Goal: Task Accomplishment & Management: Complete application form

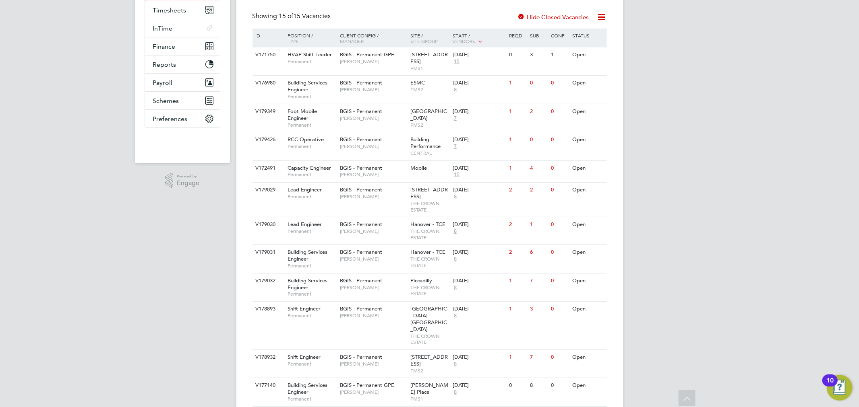
scroll to position [223, 0]
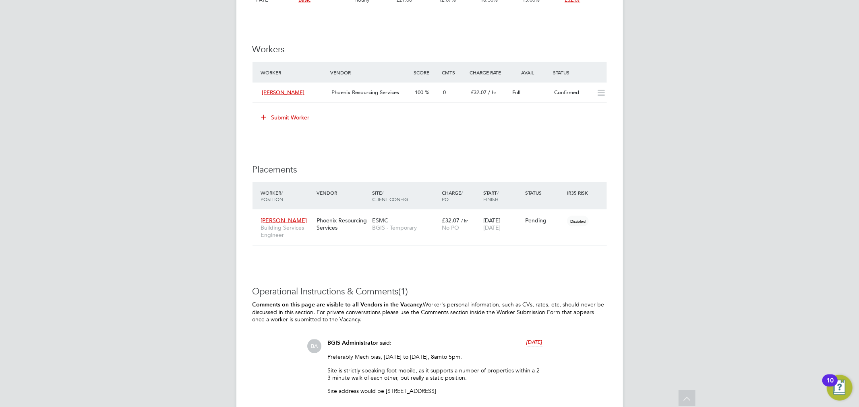
scroll to position [1073, 0]
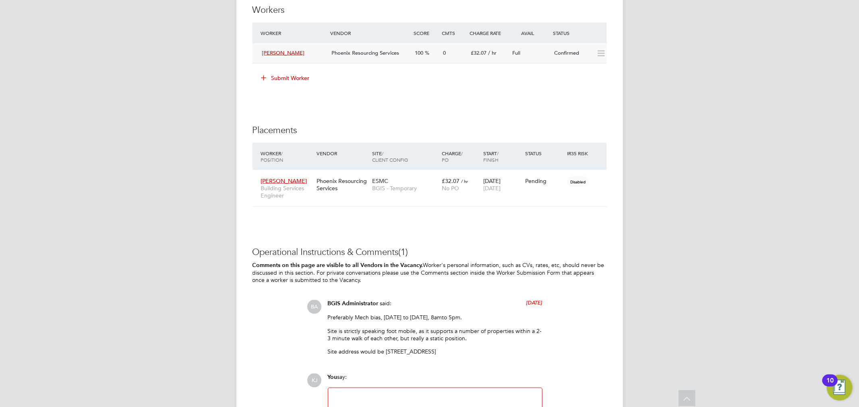
click at [600, 51] on icon at bounding box center [601, 53] width 10 height 6
click at [296, 79] on button "Submit Worker" at bounding box center [286, 78] width 60 height 13
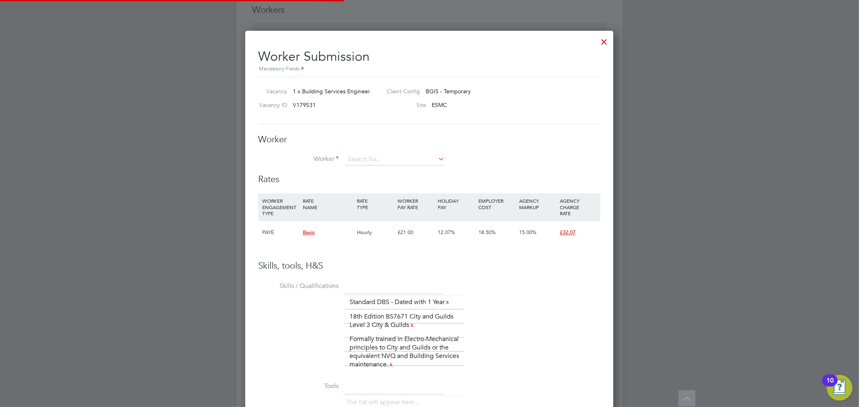
scroll to position [23, 54]
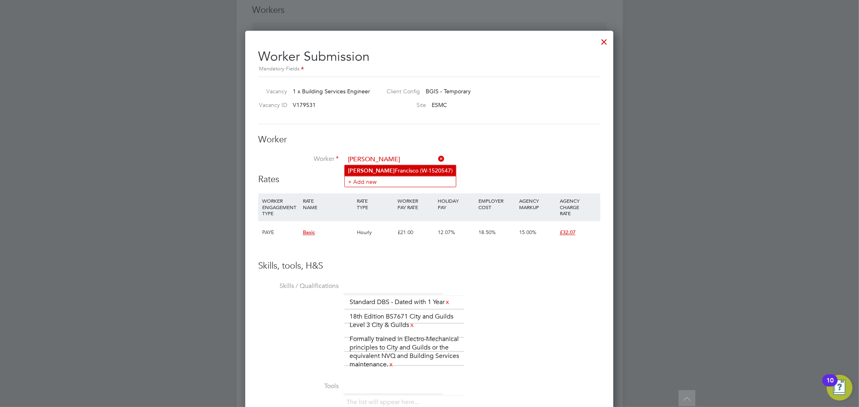
click at [390, 166] on li "Danilo Francisco (W-1520547)" at bounding box center [400, 170] width 111 height 11
type input "Danilo Francisco (W-1520547)"
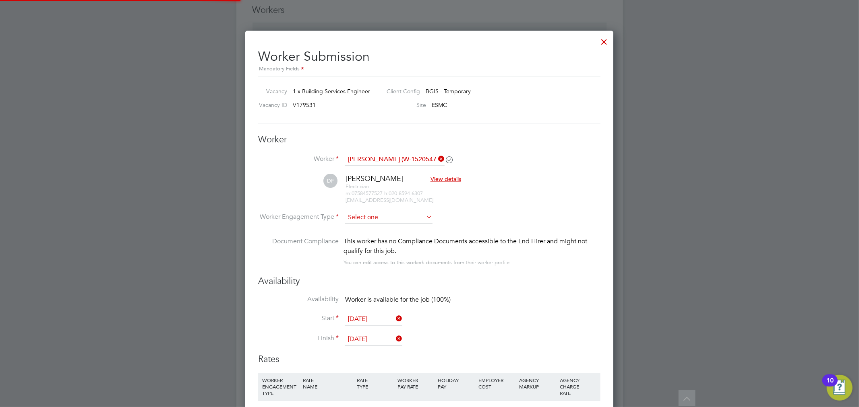
scroll to position [729, 368]
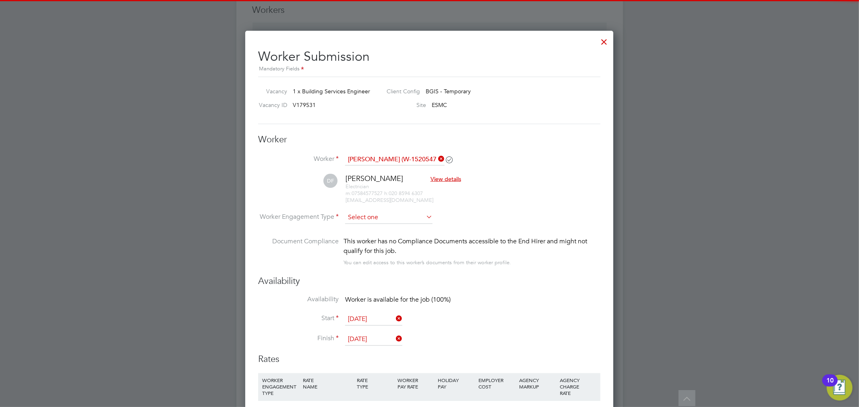
click at [386, 214] on input at bounding box center [388, 218] width 87 height 12
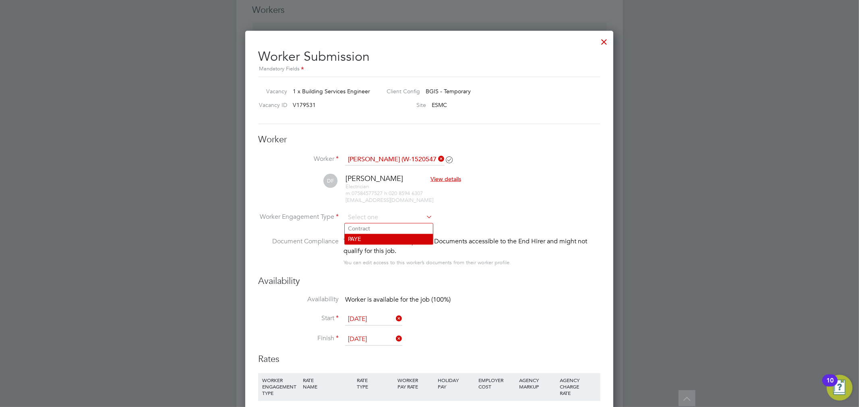
click at [382, 236] on li "PAYE" at bounding box center [389, 239] width 88 height 10
type input "PAYE"
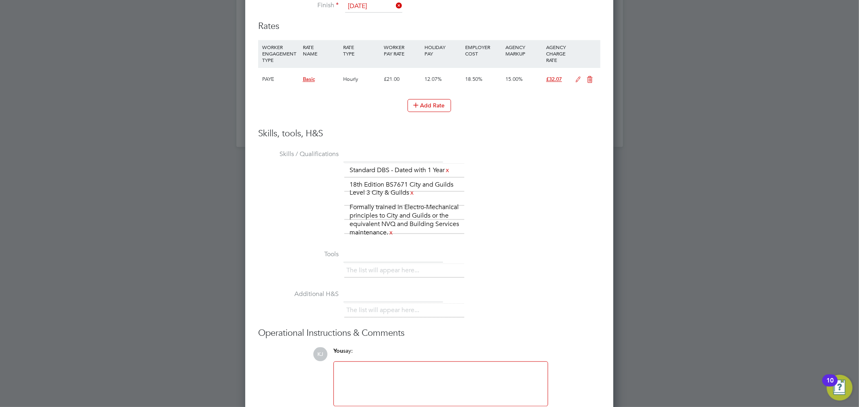
scroll to position [1446, 0]
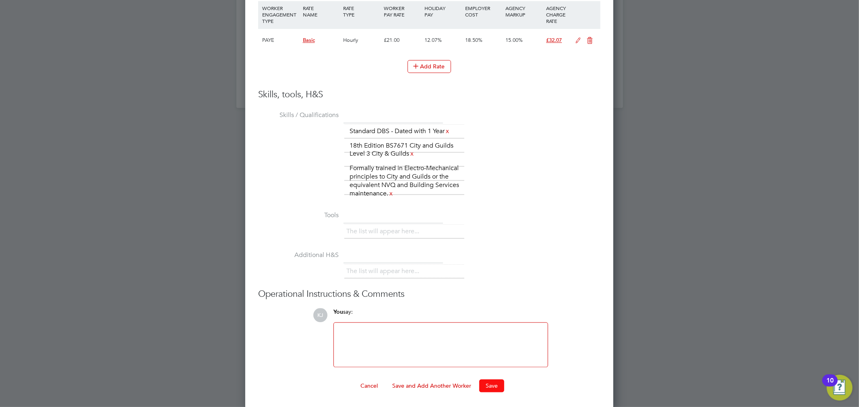
click at [491, 388] on button "Save" at bounding box center [491, 386] width 25 height 13
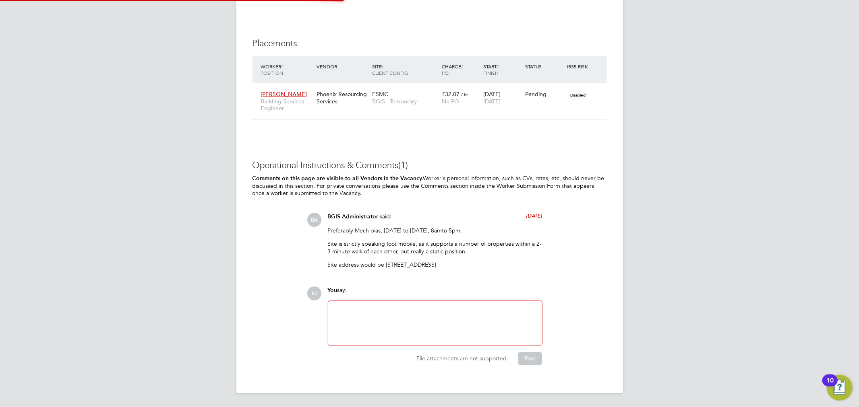
scroll to position [4, 3]
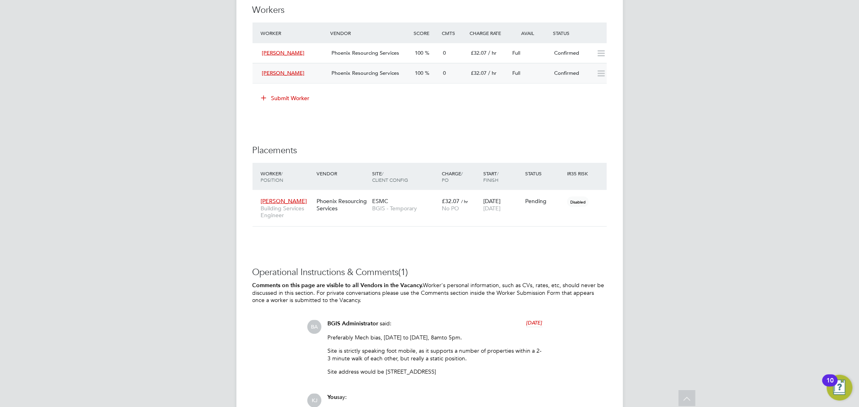
click at [468, 81] on div "Danilo Francisco Phoenix Resourcing Services 100 0 £32.07 / hr Full Confirmed" at bounding box center [429, 73] width 354 height 20
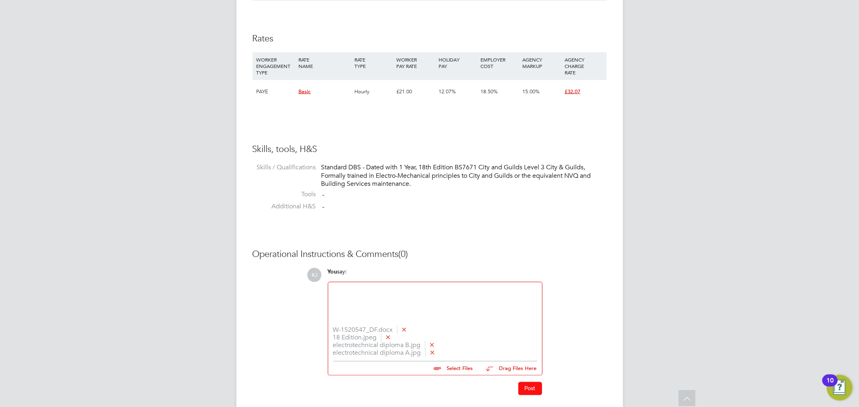
click at [521, 390] on button "Post" at bounding box center [530, 388] width 24 height 13
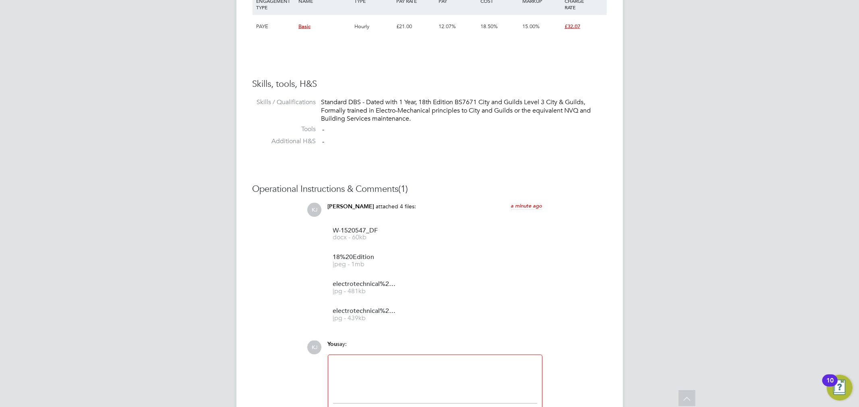
scroll to position [1122, 0]
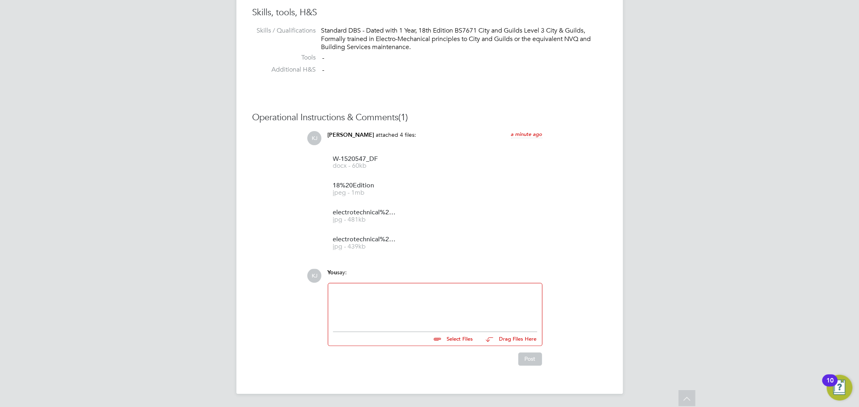
click at [416, 307] on div at bounding box center [435, 306] width 204 height 35
click at [526, 360] on button "Post" at bounding box center [530, 359] width 24 height 13
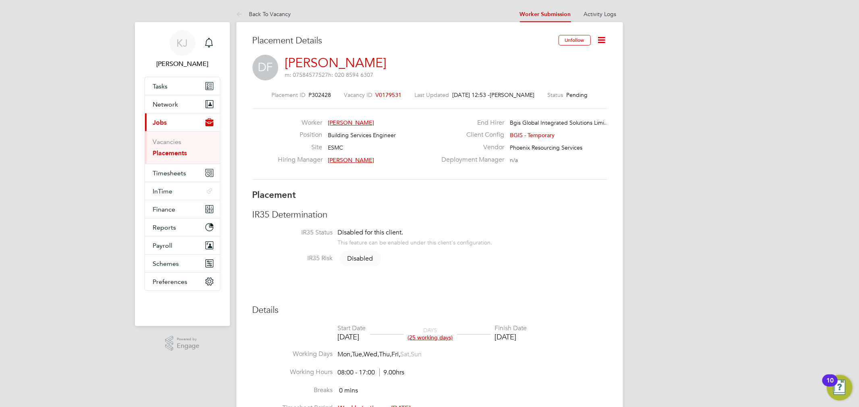
scroll to position [0, 0]
click at [243, 12] on icon at bounding box center [241, 15] width 10 height 10
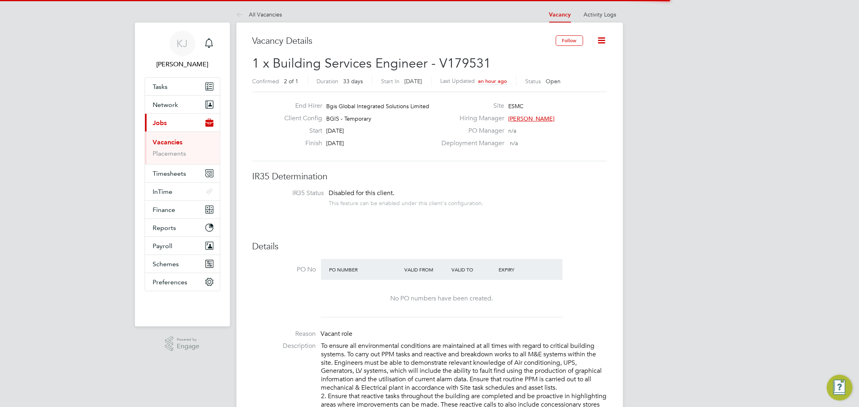
scroll to position [14, 70]
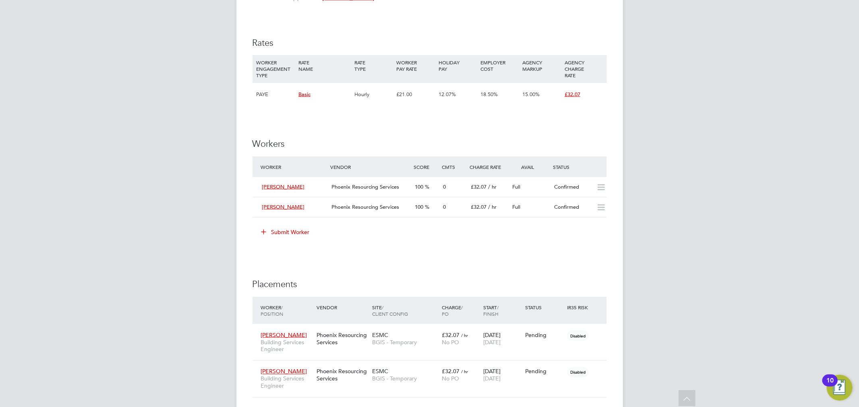
click at [267, 234] on icon at bounding box center [264, 232] width 6 height 6
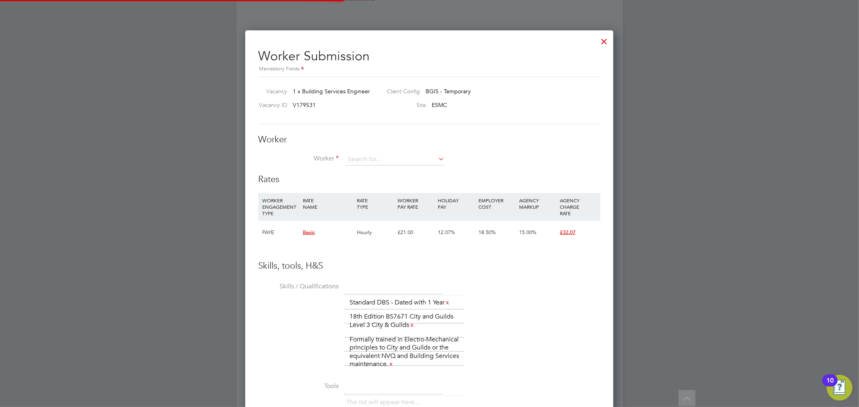
scroll to position [4, 4]
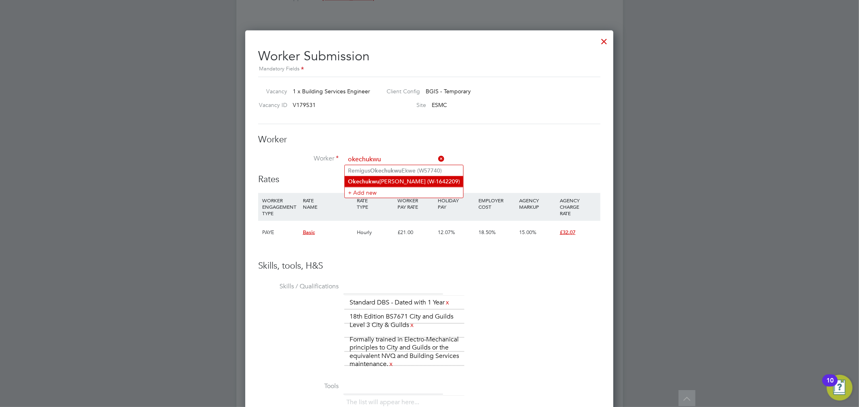
click at [389, 184] on li "Okechukwu Bernard Onumonu (W-1642209)" at bounding box center [404, 181] width 118 height 11
type input "Okechukwu Bernard Onumonu (W-1642209)"
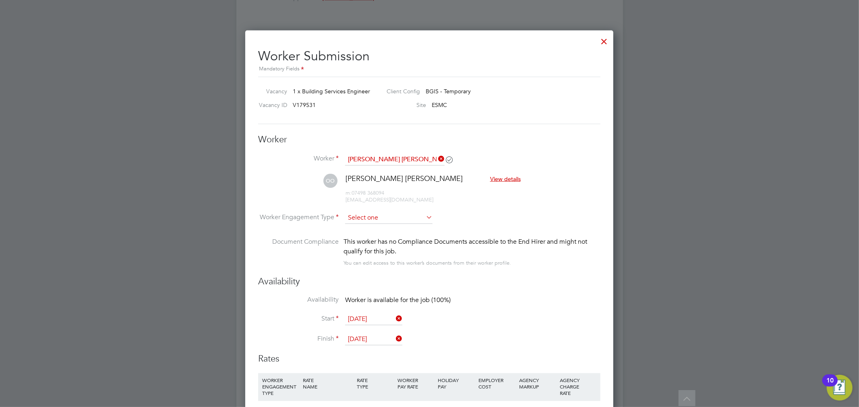
click at [374, 219] on input at bounding box center [388, 218] width 87 height 12
click at [399, 241] on li "PAYE" at bounding box center [389, 239] width 88 height 10
type input "PAYE"
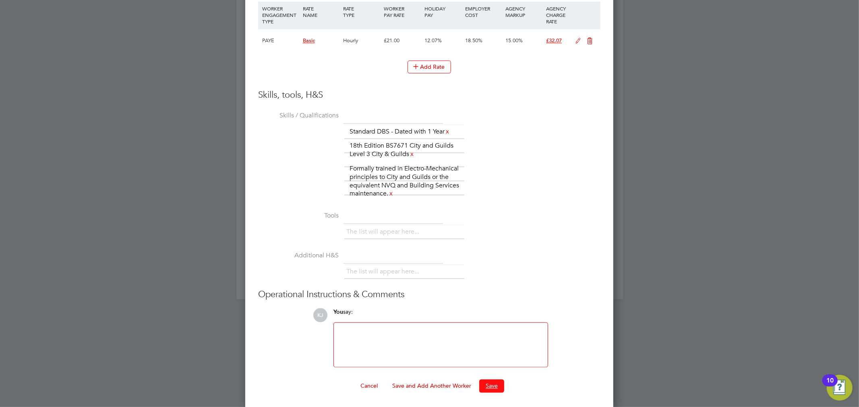
click at [490, 389] on button "Save" at bounding box center [491, 386] width 25 height 13
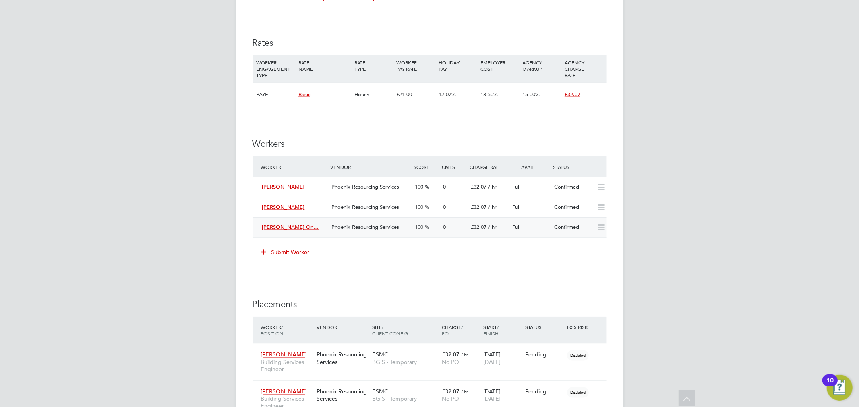
click at [482, 231] on div "£32.07 / hr" at bounding box center [488, 227] width 42 height 13
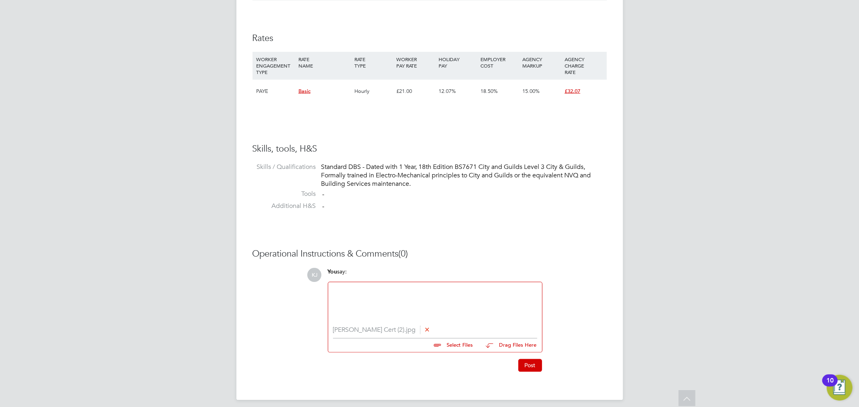
click at [472, 311] on div at bounding box center [435, 304] width 204 height 35
click at [526, 360] on button "Post" at bounding box center [530, 366] width 24 height 13
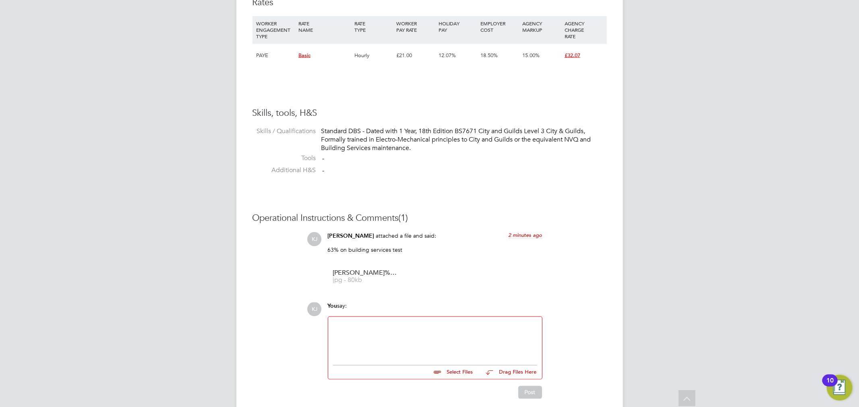
scroll to position [1054, 0]
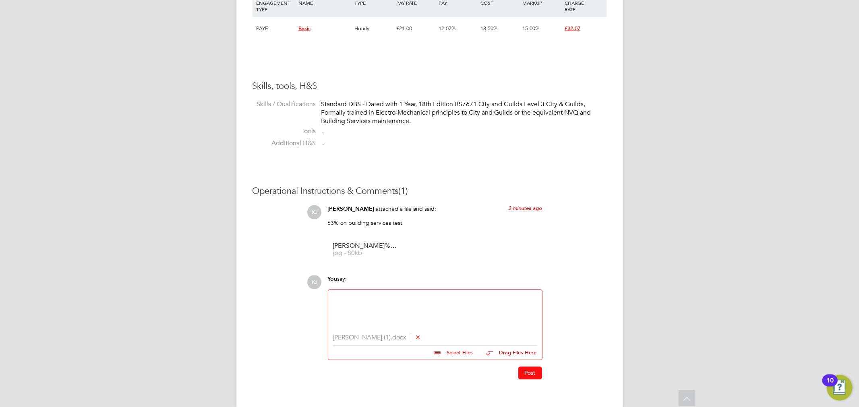
click at [524, 370] on button "Post" at bounding box center [530, 373] width 24 height 13
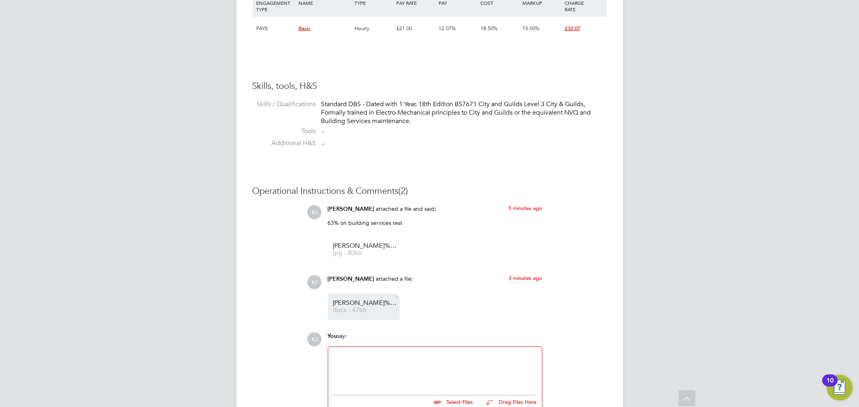
click at [389, 308] on span "docx - 47kb" at bounding box center [365, 311] width 64 height 6
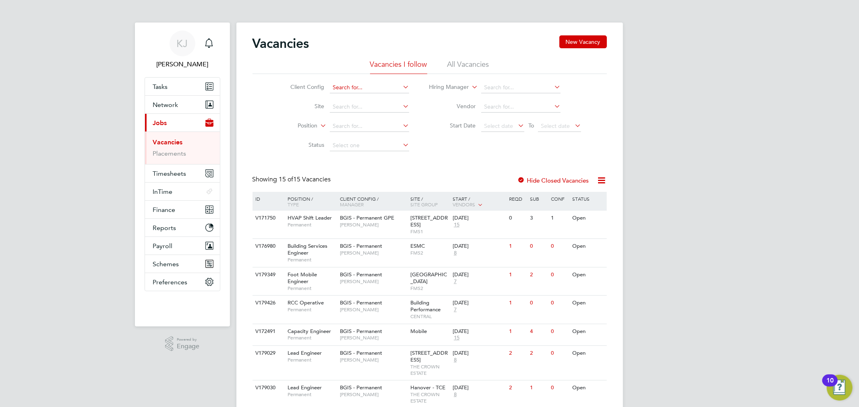
click at [363, 90] on input at bounding box center [369, 87] width 79 height 11
click at [364, 132] on li "BGIS - Temporary" at bounding box center [369, 131] width 80 height 11
type input "BGIS - Temporary"
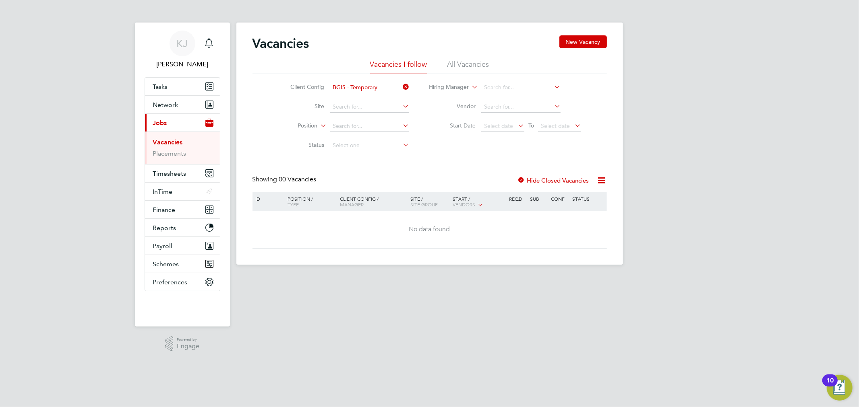
click at [484, 62] on li "All Vacancies" at bounding box center [468, 67] width 42 height 14
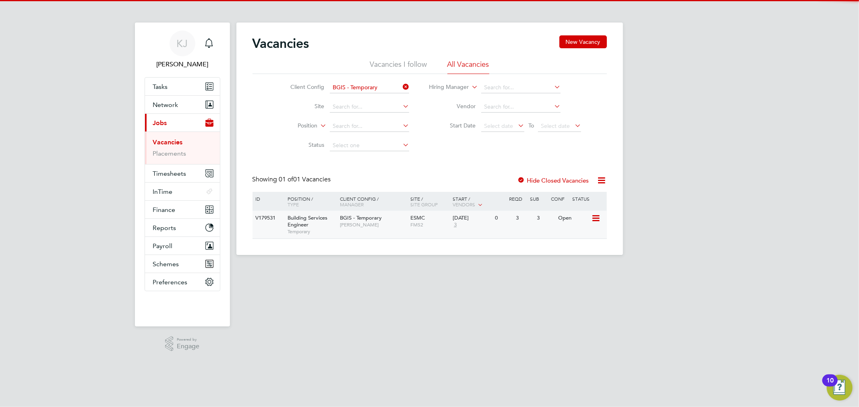
click at [369, 219] on span "BGIS - Temporary" at bounding box center [361, 218] width 42 height 7
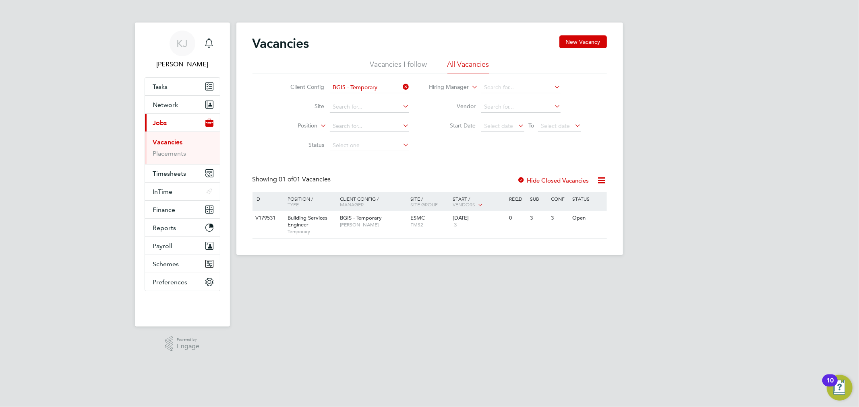
click at [386, 73] on li "Vacancies I follow" at bounding box center [398, 67] width 57 height 14
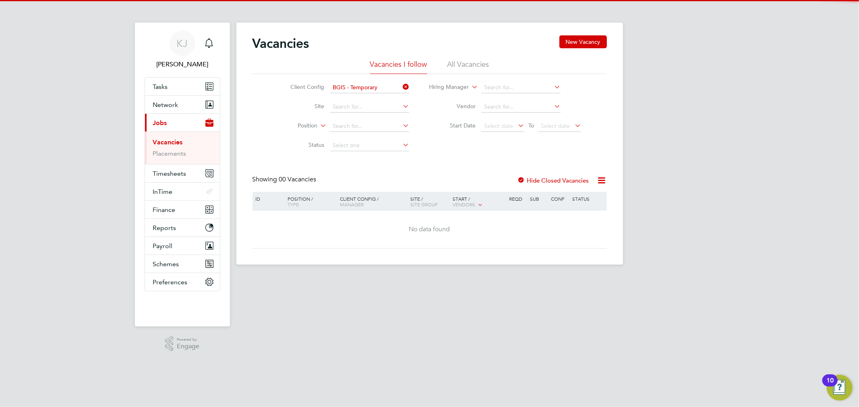
click at [401, 86] on icon at bounding box center [401, 86] width 0 height 11
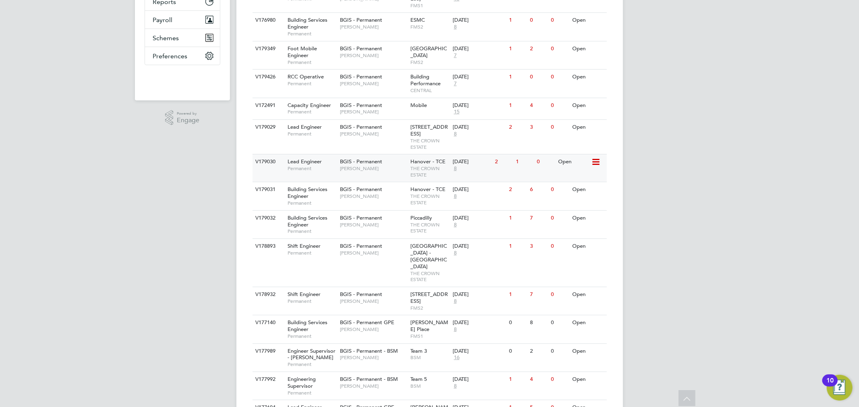
scroll to position [268, 0]
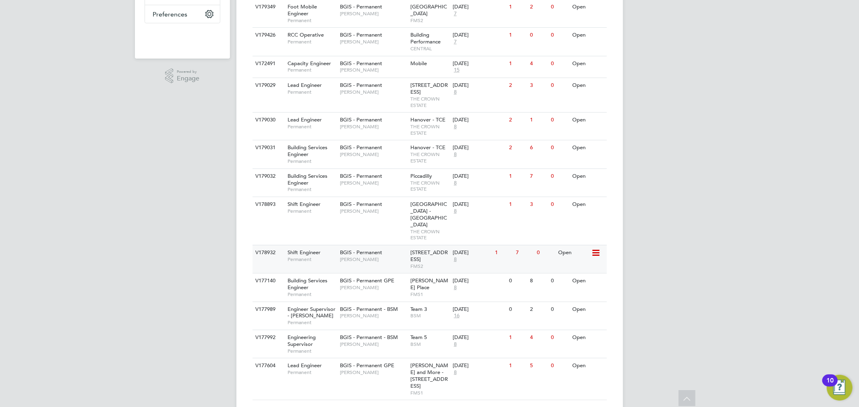
click at [379, 246] on div "BGIS - Permanent Paul Wilson" at bounding box center [373, 256] width 70 height 21
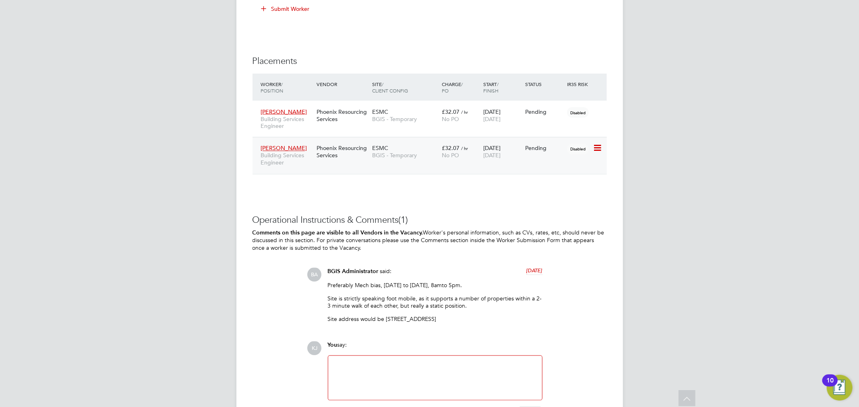
click at [480, 145] on div "£32.07 / hr No PO" at bounding box center [461, 152] width 42 height 23
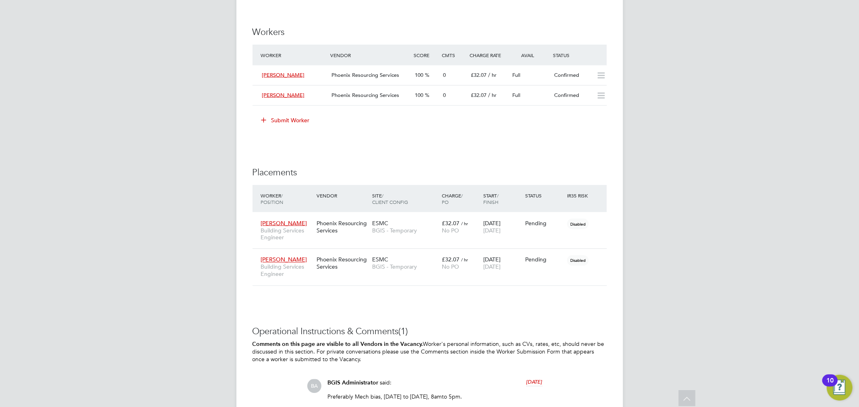
scroll to position [984, 0]
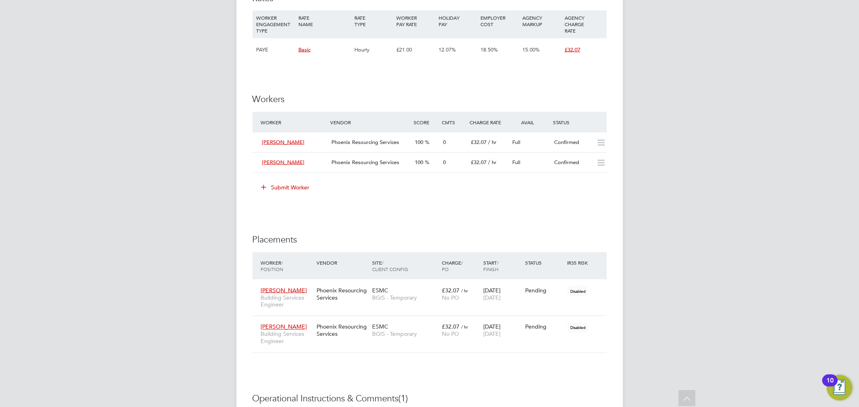
click at [303, 187] on button "Submit Worker" at bounding box center [286, 187] width 60 height 13
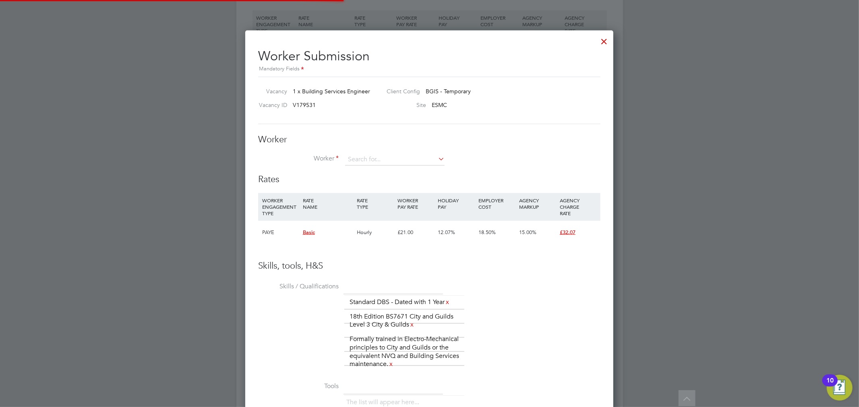
scroll to position [550, 368]
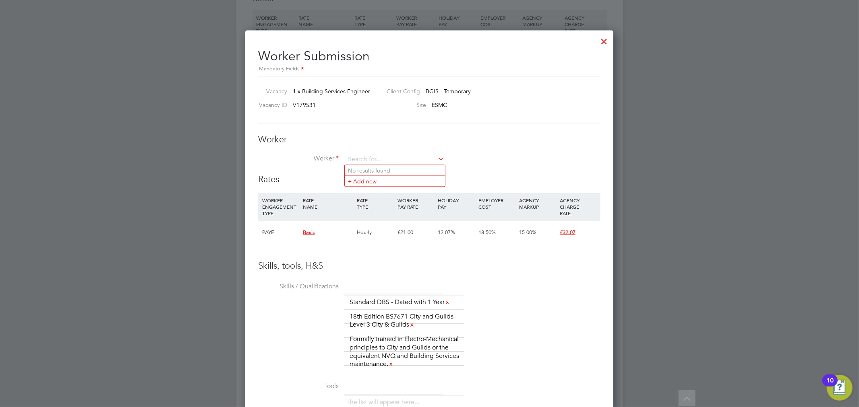
click at [603, 41] on div at bounding box center [604, 39] width 14 height 14
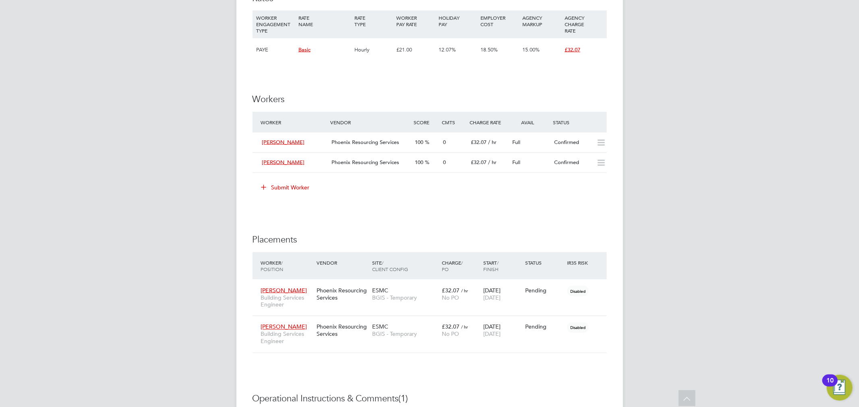
click at [302, 190] on button "Submit Worker" at bounding box center [286, 187] width 60 height 13
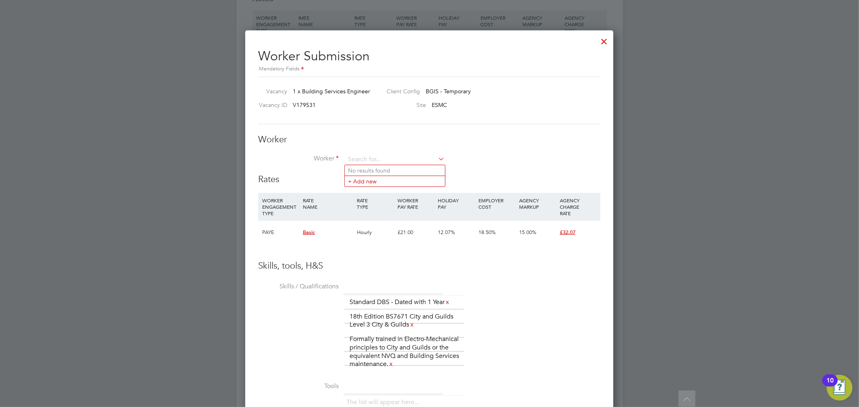
scroll to position [0, 0]
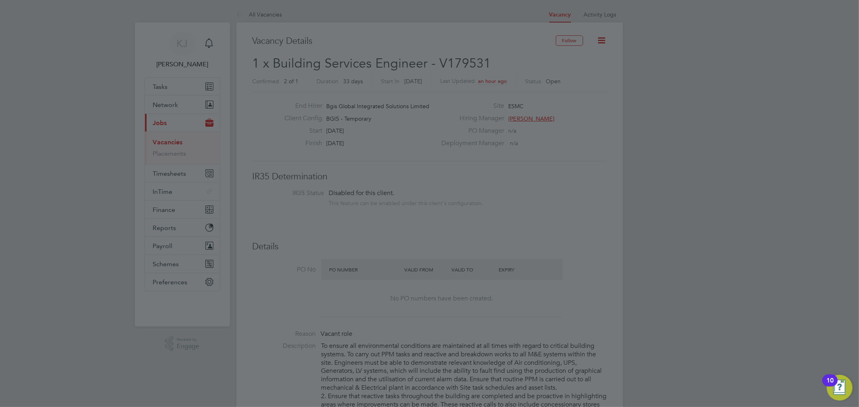
drag, startPoint x: 309, startPoint y: 58, endPoint x: 268, endPoint y: 1, distance: 70.7
click at [308, 58] on div at bounding box center [429, 203] width 859 height 407
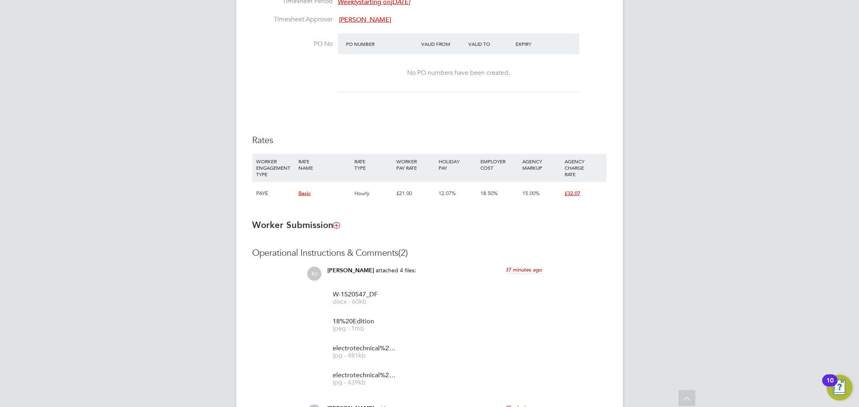
scroll to position [360, 0]
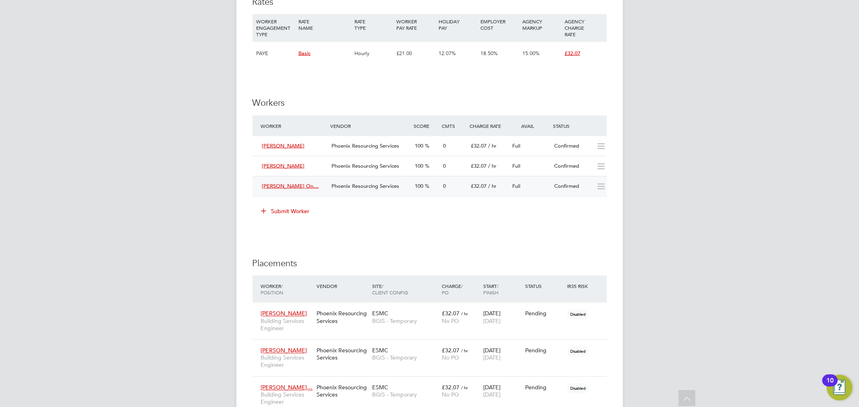
click at [465, 196] on div "[PERSON_NAME] On… Phoenix Resourcing Services 100 0 £32.07 / hr Full Confirmed" at bounding box center [429, 186] width 354 height 20
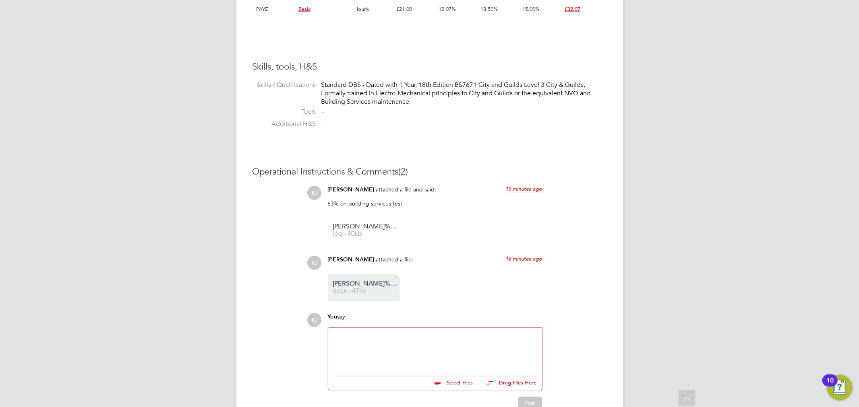
click at [379, 281] on span "Bernard%20Onumonu_PRS_CV%20(1)" at bounding box center [365, 284] width 64 height 6
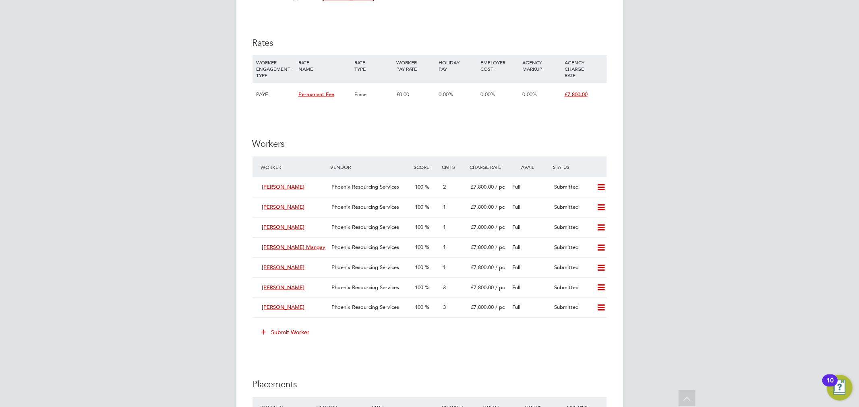
click at [302, 333] on button "Submit Worker" at bounding box center [286, 332] width 60 height 13
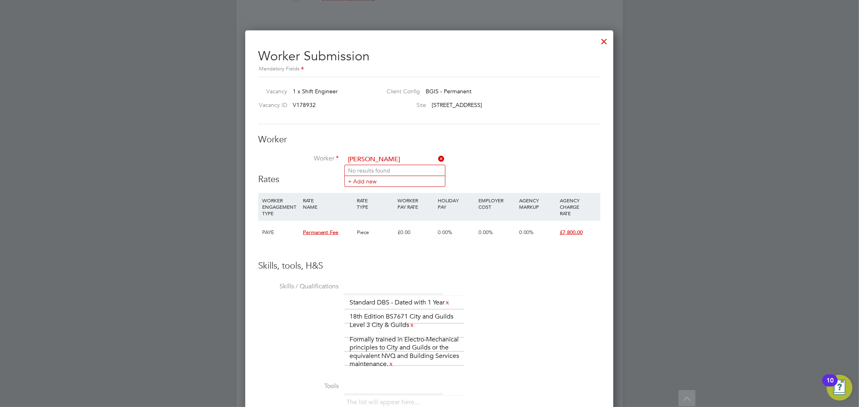
type input "bill ellis"
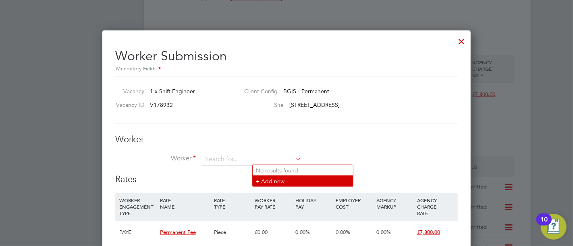
click at [292, 181] on li "+ Add new" at bounding box center [302, 181] width 100 height 11
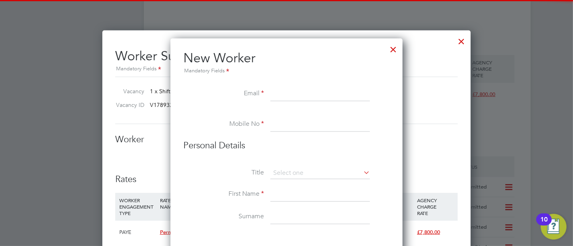
paste input "ellisbill@ymail.com"
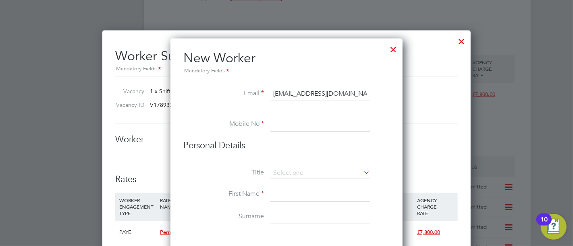
type input "ellisbill@ymail.com"
click at [322, 130] on input at bounding box center [319, 125] width 99 height 14
paste input "7762134151"
type input "7762134151"
click at [302, 174] on input at bounding box center [319, 173] width 99 height 12
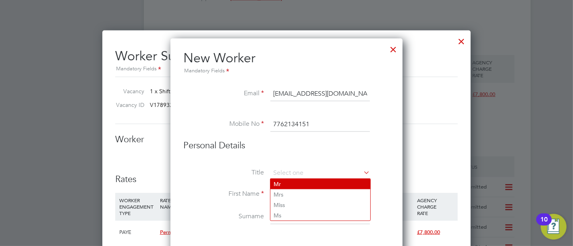
click at [299, 184] on li "Mr" at bounding box center [320, 184] width 100 height 10
type input "Mr"
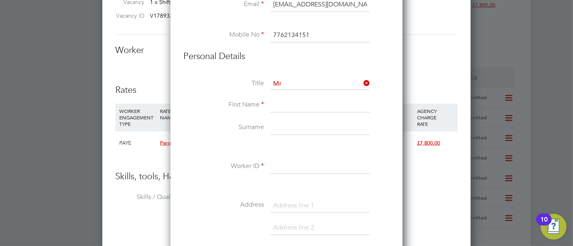
click at [300, 107] on input at bounding box center [319, 105] width 99 height 14
type input "Bill"
type input "Ellis"
click at [294, 169] on input at bounding box center [319, 167] width 99 height 14
paste input "W-1365371"
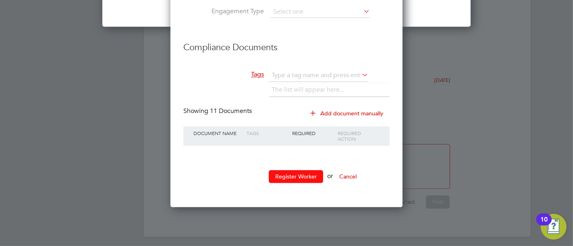
type input "W-1365371"
click at [289, 176] on button "Register Worker" at bounding box center [296, 176] width 54 height 13
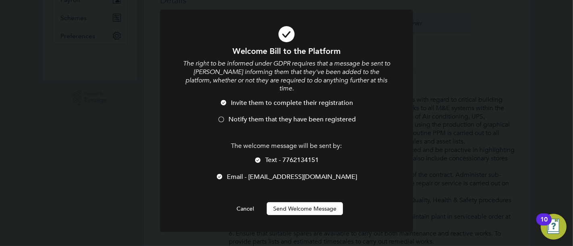
click at [277, 118] on li "Notify them that they have been registered" at bounding box center [286, 124] width 209 height 17
click at [298, 203] on button "Send Welcome Message" at bounding box center [305, 209] width 76 height 13
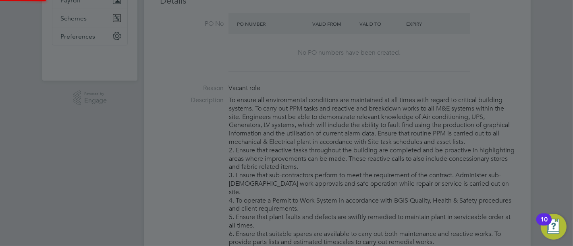
type input "Bill Ellis (W-1365371)"
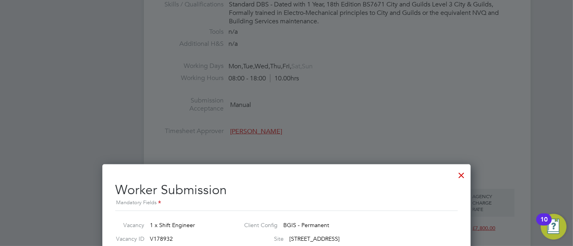
click at [454, 173] on div at bounding box center [461, 173] width 14 height 14
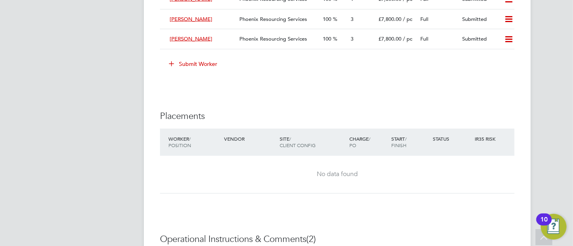
click at [203, 62] on button "Submit Worker" at bounding box center [193, 64] width 60 height 13
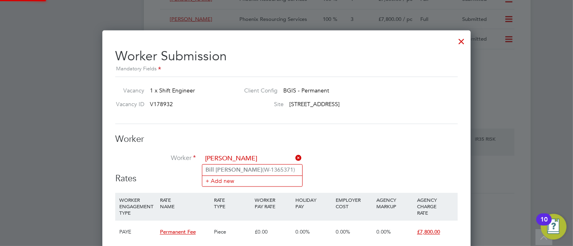
type input "bill ellis"
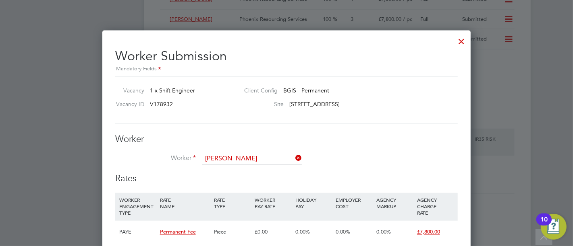
click at [220, 165] on ul "Bill Ellis (W-1365371) + Add new" at bounding box center [252, 176] width 101 height 23
click at [222, 168] on li "Worker" at bounding box center [286, 163] width 342 height 20
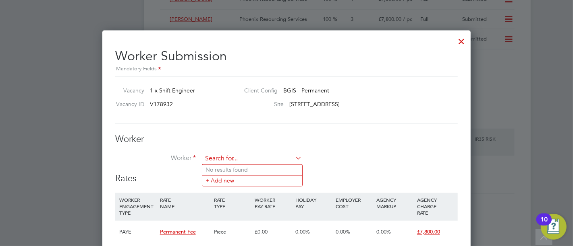
drag, startPoint x: 224, startPoint y: 161, endPoint x: 216, endPoint y: 147, distance: 16.8
click at [224, 160] on input at bounding box center [251, 159] width 99 height 12
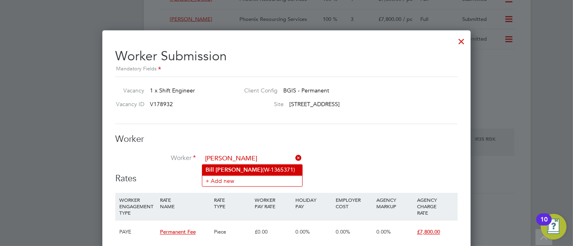
click at [225, 169] on li "Bill Ellis (W-1365371)" at bounding box center [252, 170] width 100 height 11
type input "Bill Ellis (W-1365371)"
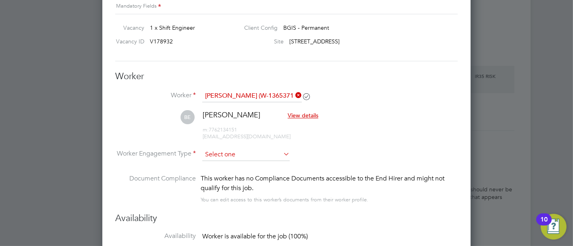
click at [249, 151] on input at bounding box center [245, 155] width 87 height 12
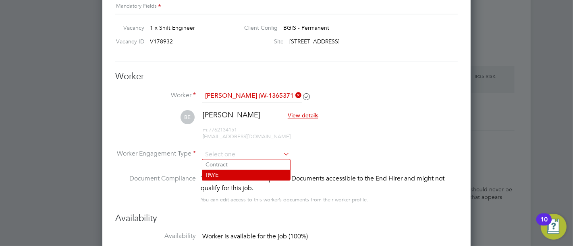
click at [243, 173] on li "PAYE" at bounding box center [246, 175] width 88 height 10
type input "PAYE"
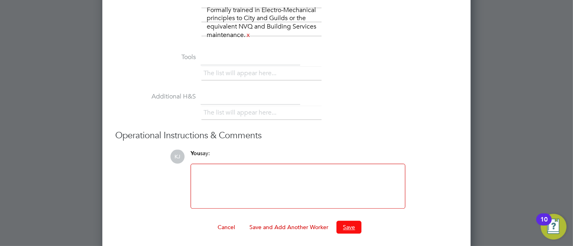
click at [352, 227] on button "Save" at bounding box center [348, 227] width 25 height 13
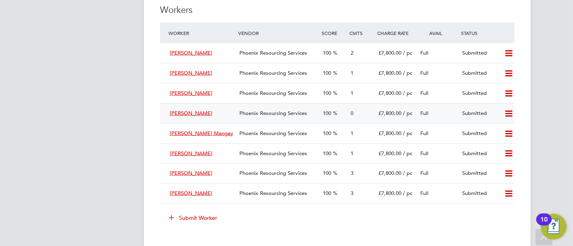
click at [255, 117] on div "Phoenix Resourcing Services" at bounding box center [277, 113] width 83 height 13
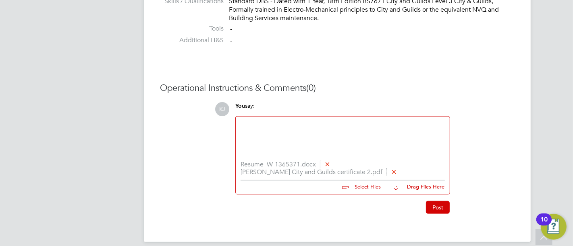
click at [358, 144] on div at bounding box center [342, 139] width 204 height 35
click at [442, 207] on button "Post" at bounding box center [438, 207] width 24 height 13
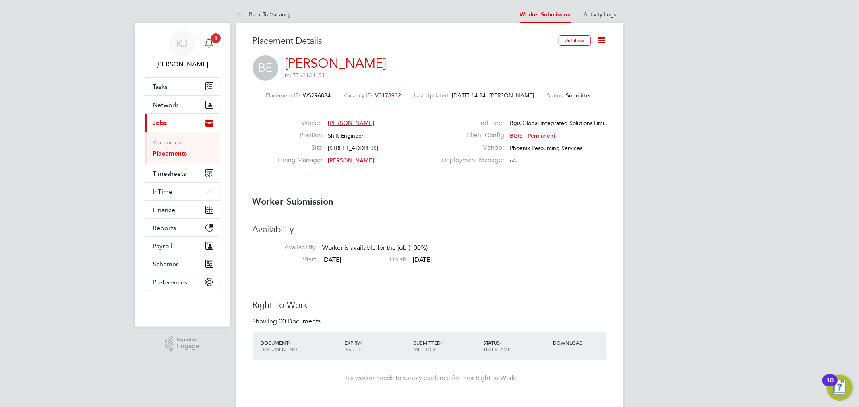
click at [207, 51] on div "Main navigation" at bounding box center [209, 43] width 16 height 16
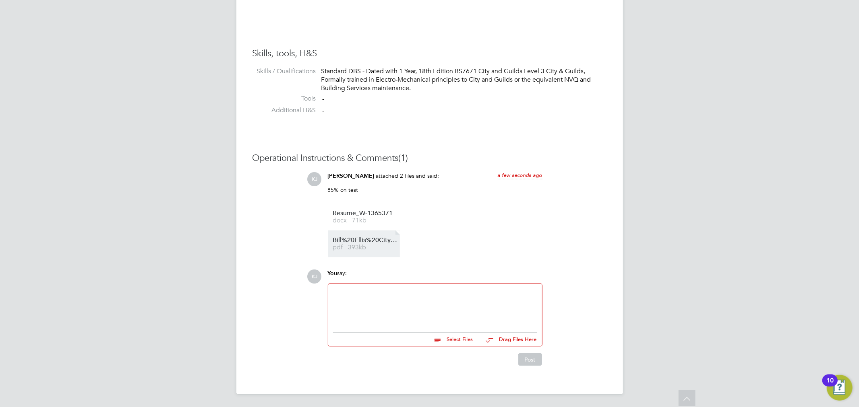
click at [361, 237] on li "Bill%20Ellis%20City%20and%20Guilds%20certificate%202 pdf - 393kb" at bounding box center [364, 244] width 72 height 27
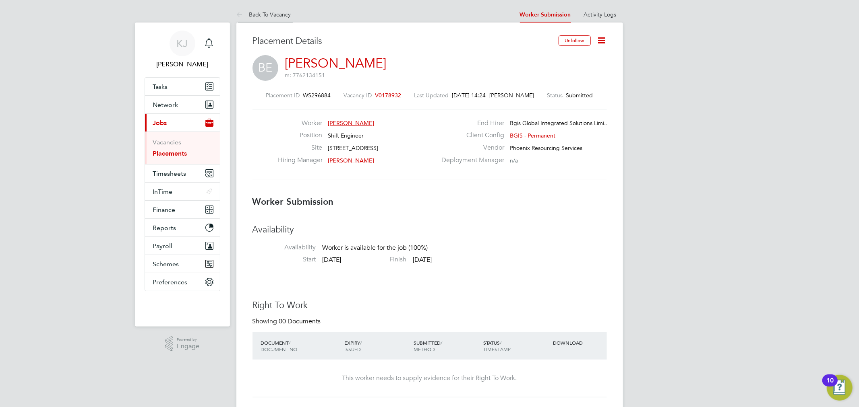
click at [256, 18] on li "Back To Vacancy" at bounding box center [263, 14] width 55 height 16
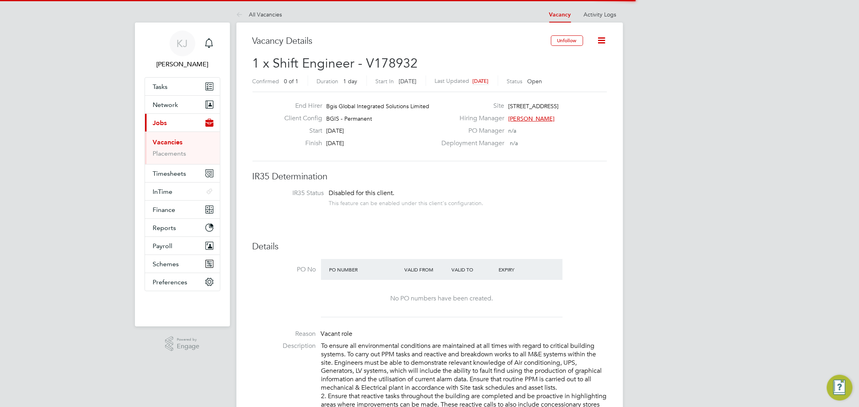
click at [256, 18] on li "All Vacancies" at bounding box center [259, 14] width 46 height 16
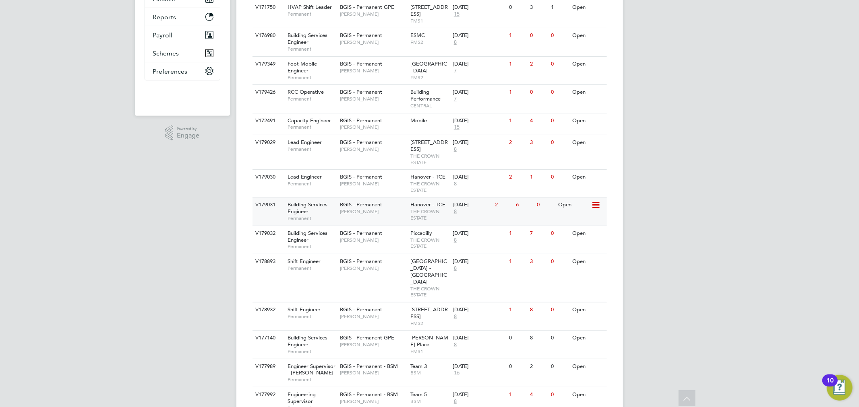
scroll to position [277, 0]
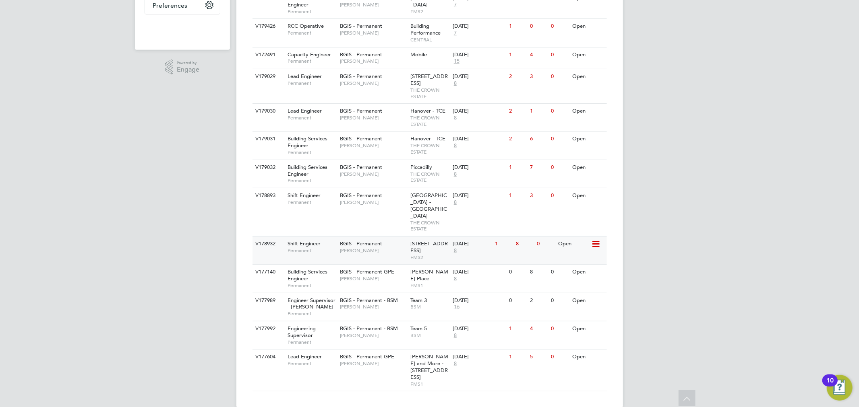
click at [373, 251] on div "BGIS - Permanent Paul Wilson" at bounding box center [373, 247] width 70 height 21
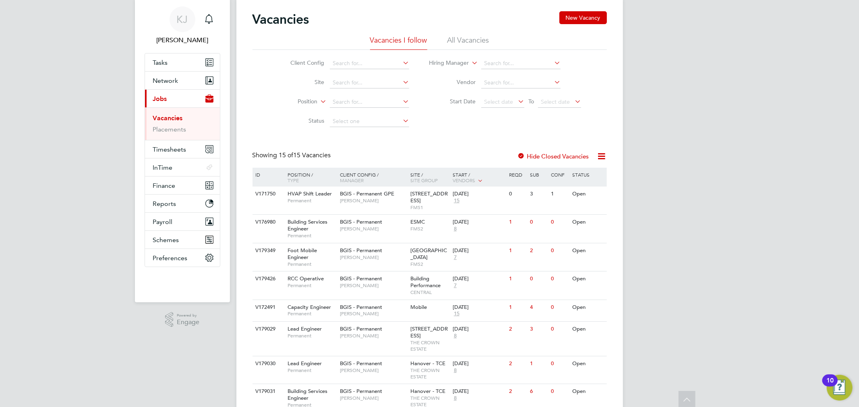
scroll to position [0, 0]
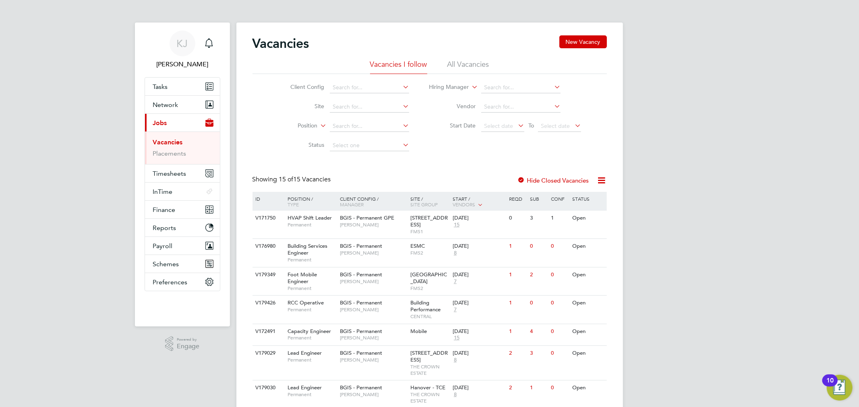
click at [377, 81] on li "Client Config" at bounding box center [343, 87] width 151 height 19
click at [380, 86] on input at bounding box center [369, 87] width 79 height 11
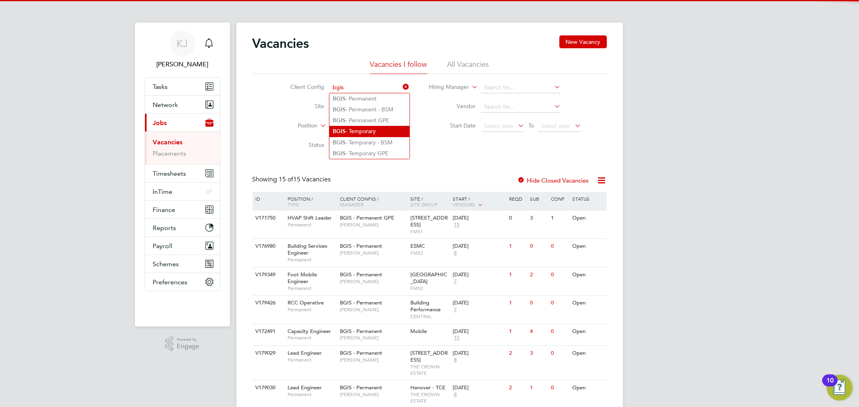
click at [356, 126] on li "BGIS - Temporary" at bounding box center [369, 131] width 80 height 11
type input "BGIS - Temporary"
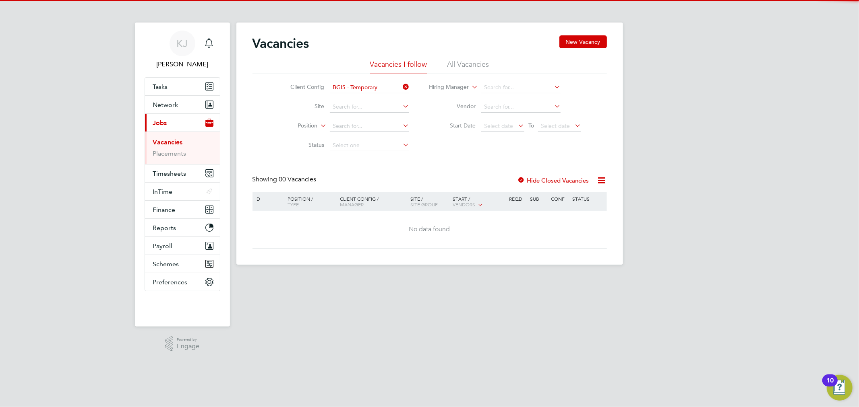
click at [466, 65] on li "All Vacancies" at bounding box center [468, 67] width 42 height 14
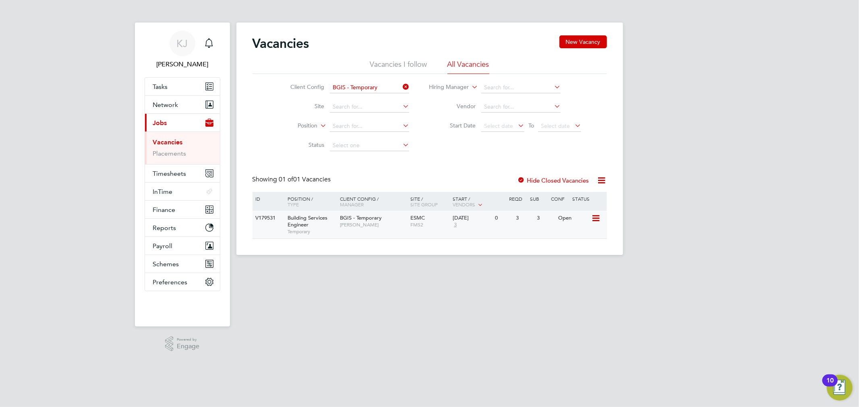
click at [393, 228] on div "BGIS - Temporary Paul Woods" at bounding box center [373, 221] width 70 height 21
click at [356, 228] on div "BGIS - Temporary Paul Woods" at bounding box center [373, 221] width 70 height 21
click at [478, 223] on div "01 Sep 2025 3" at bounding box center [472, 222] width 42 height 22
click at [401, 89] on icon at bounding box center [401, 86] width 0 height 11
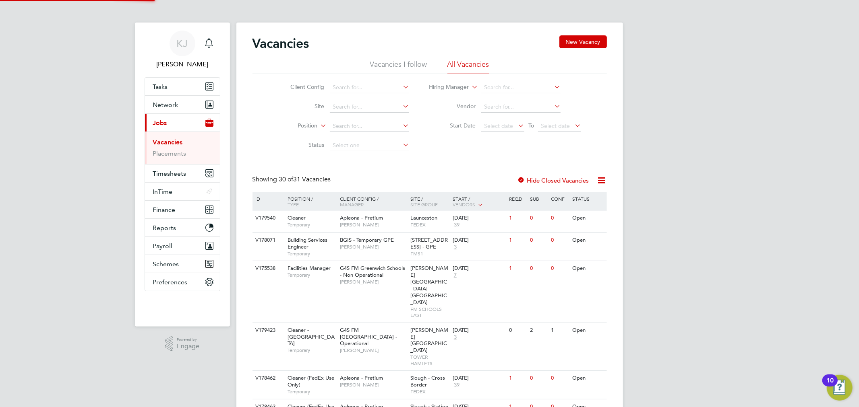
click at [406, 75] on div "Client Config Site Position Status Hiring Manager Vendor Start Date Select date…" at bounding box center [429, 114] width 354 height 81
click at [406, 65] on li "Vacancies I follow" at bounding box center [398, 67] width 57 height 14
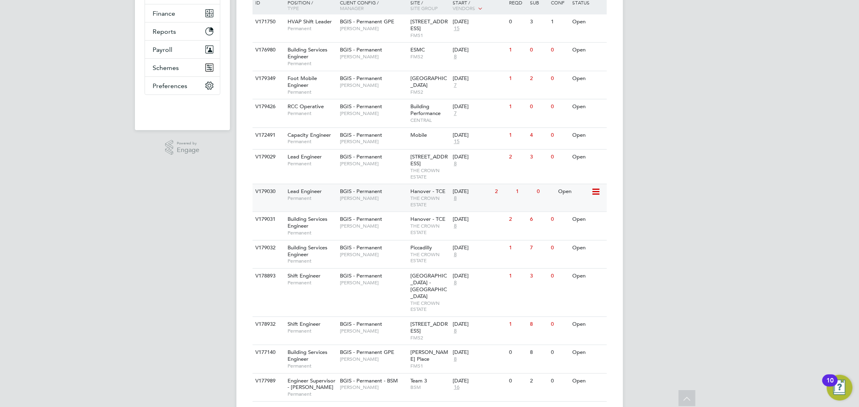
scroll to position [277, 0]
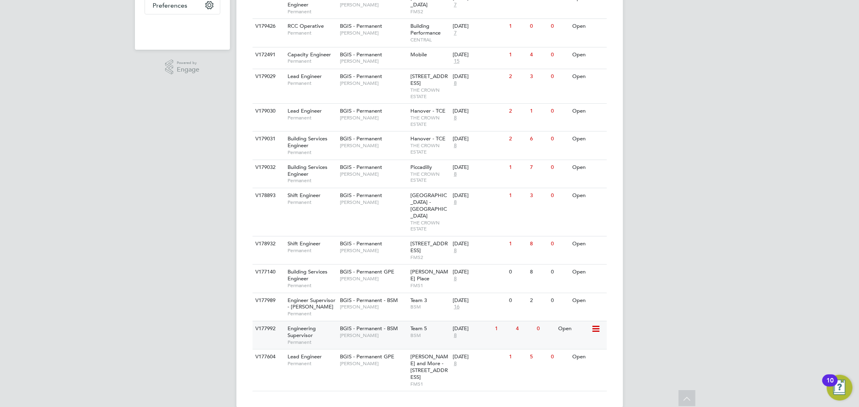
click at [362, 333] on span "Lewis Cannon" at bounding box center [373, 336] width 66 height 6
click at [409, 243] on div "22 Bishopsgate London FMS2" at bounding box center [429, 251] width 42 height 28
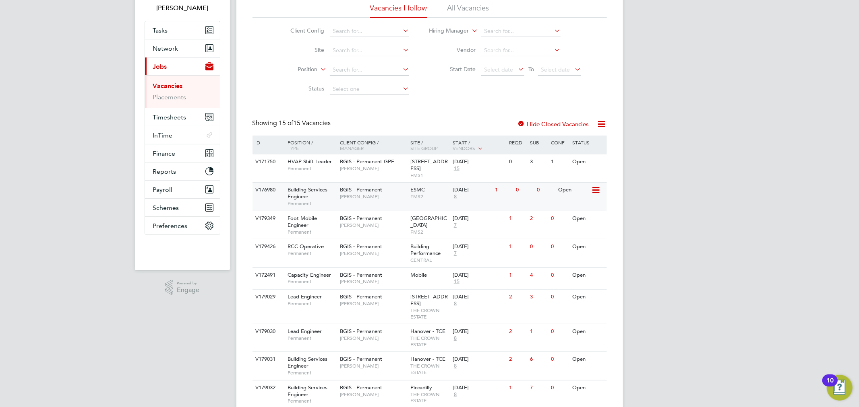
scroll to position [89, 0]
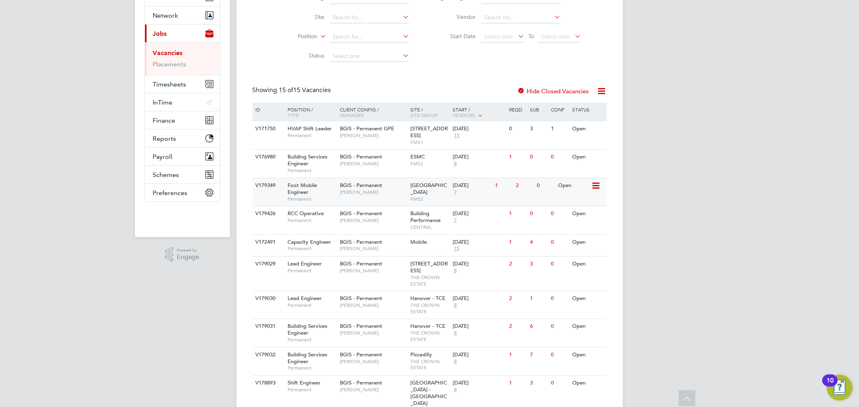
click at [386, 198] on div "BGIS - Permanent Hamza Idris" at bounding box center [373, 188] width 70 height 21
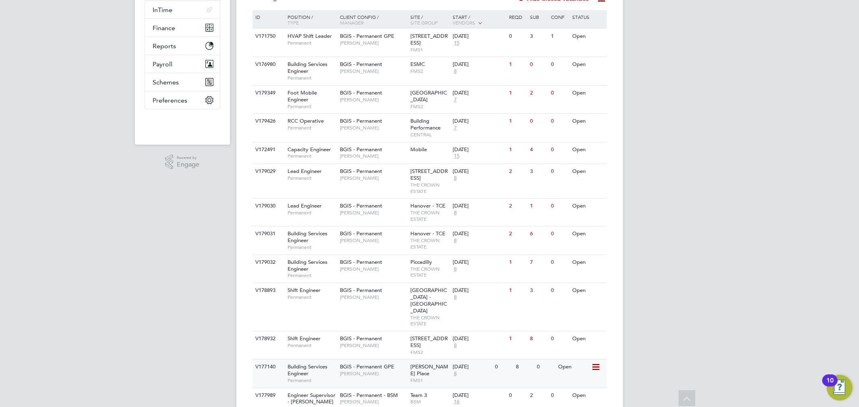
scroll to position [98, 0]
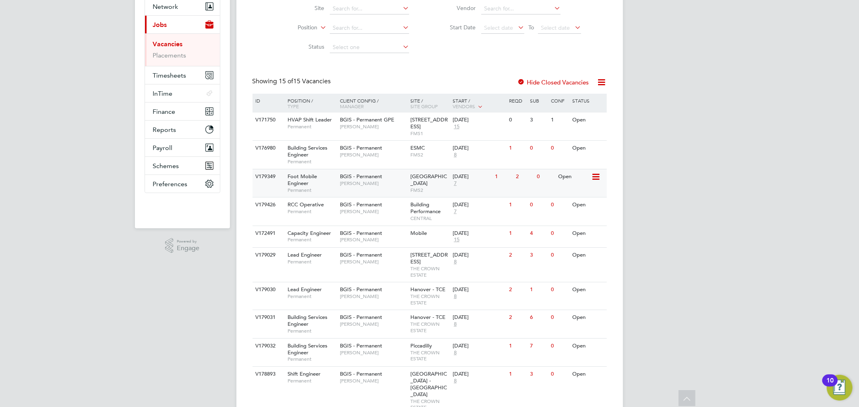
click at [419, 174] on span "[GEOGRAPHIC_DATA]" at bounding box center [428, 180] width 37 height 14
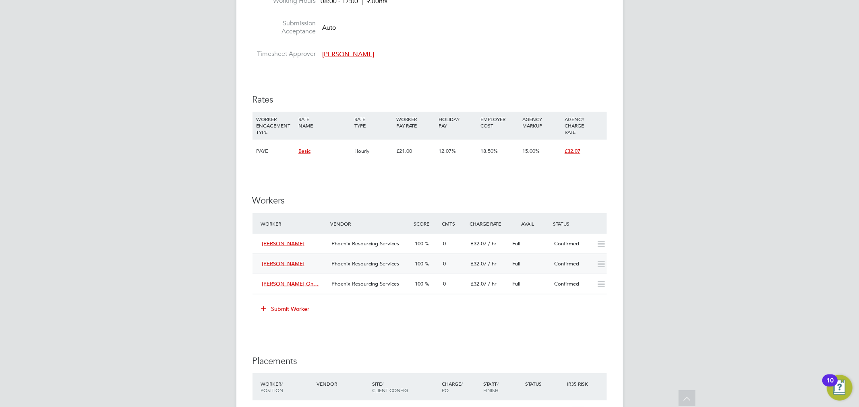
drag, startPoint x: 273, startPoint y: 262, endPoint x: 290, endPoint y: 274, distance: 20.5
click at [290, 274] on div "Danilo Francisco Phoenix Resourcing Services 100 0 £32.07 / hr Full Confirmed" at bounding box center [429, 264] width 354 height 20
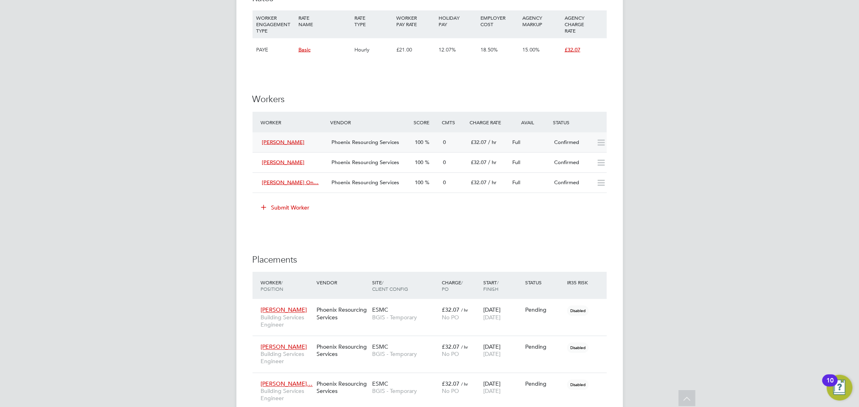
click at [599, 145] on icon at bounding box center [601, 143] width 10 height 6
click at [588, 143] on div "Confirmed" at bounding box center [572, 142] width 42 height 13
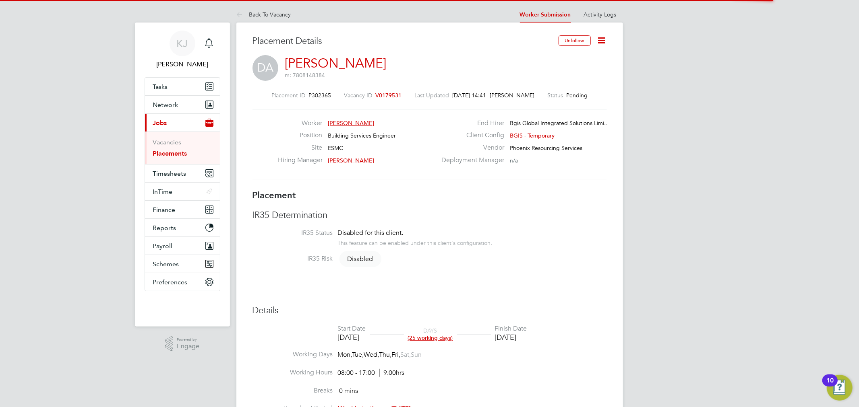
click at [599, 38] on icon at bounding box center [602, 40] width 10 height 10
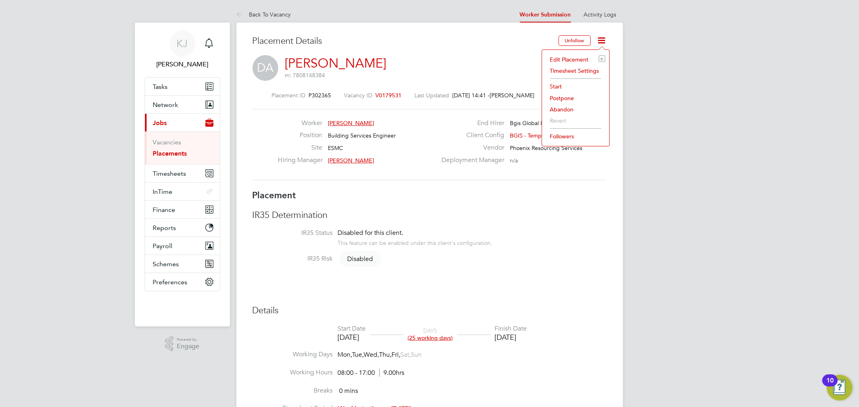
click at [574, 112] on li "Abandon" at bounding box center [575, 109] width 59 height 11
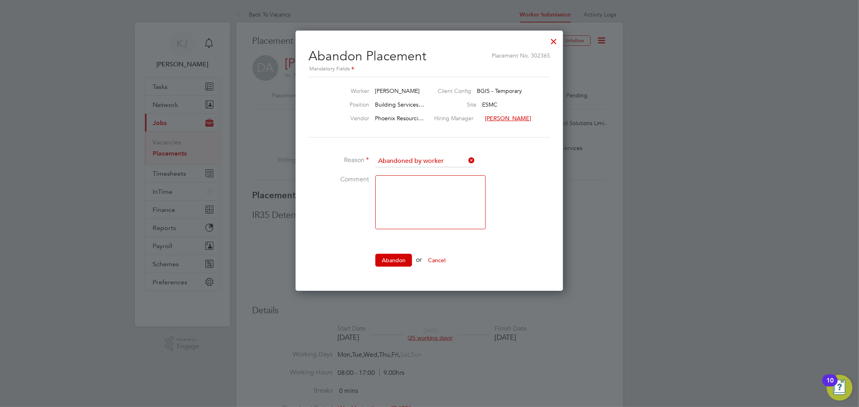
click at [432, 209] on textarea at bounding box center [430, 203] width 110 height 54
click at [403, 254] on button "Abandon" at bounding box center [393, 260] width 37 height 13
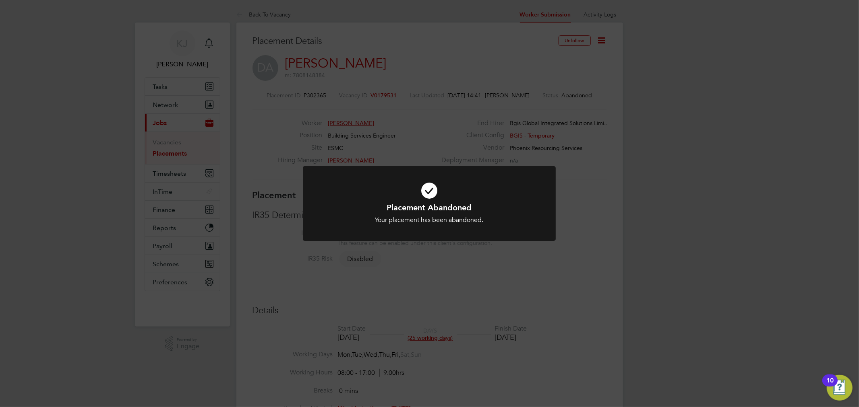
click at [404, 256] on div "Placement Abandoned Your placement has been abandoned. Cancel Okay" at bounding box center [429, 203] width 859 height 407
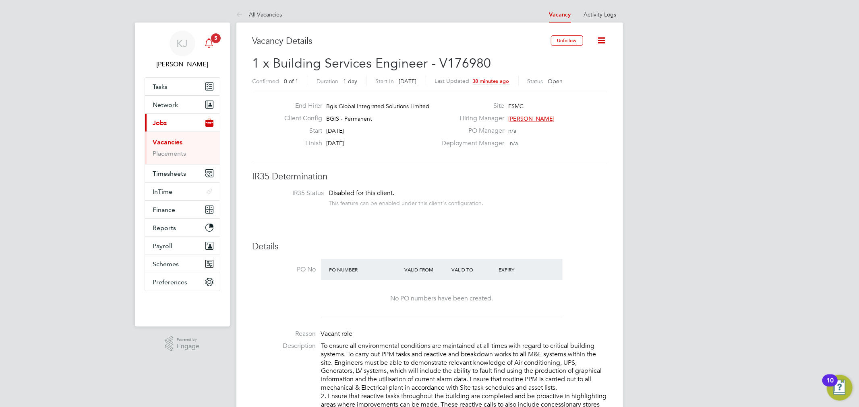
click at [199, 35] on link "KJ Kyle Johnson" at bounding box center [183, 50] width 76 height 39
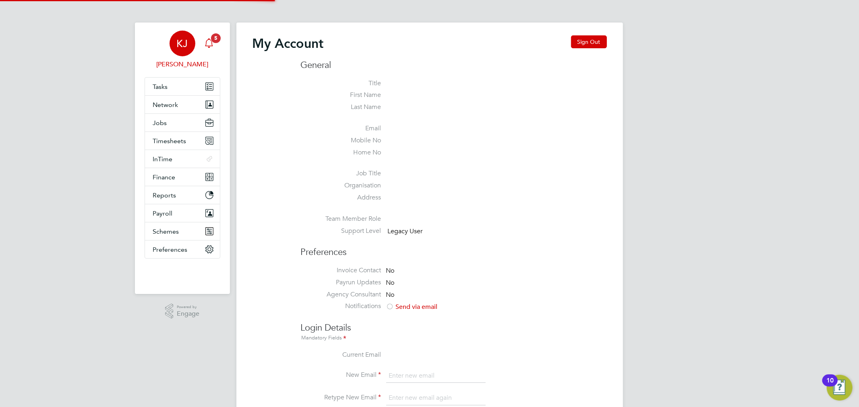
click at [207, 39] on icon "Main navigation" at bounding box center [209, 43] width 10 height 10
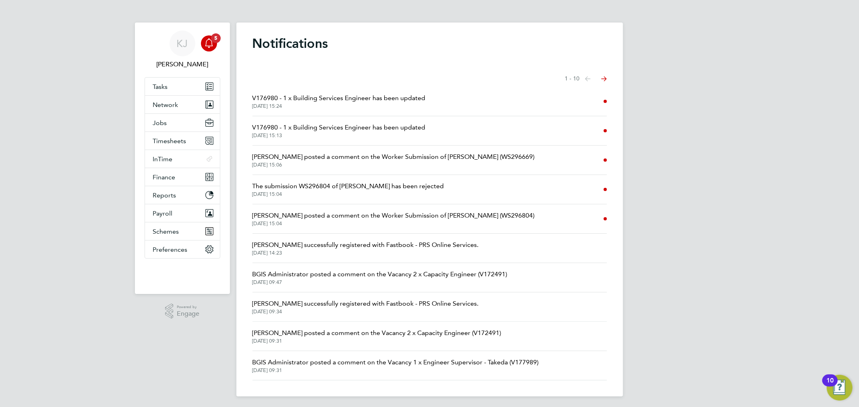
click at [452, 110] on li "V176980 - 1 x Building Services Engineer has been updated 01 Sep 2025, 15:24" at bounding box center [429, 101] width 354 height 29
click at [426, 99] on li "V176980 - 1 x Building Services Engineer has been updated 01 Sep 2025, 15:24" at bounding box center [429, 101] width 354 height 29
click at [419, 97] on span "V176980 - 1 x Building Services Engineer has been updated" at bounding box center [338, 98] width 173 height 10
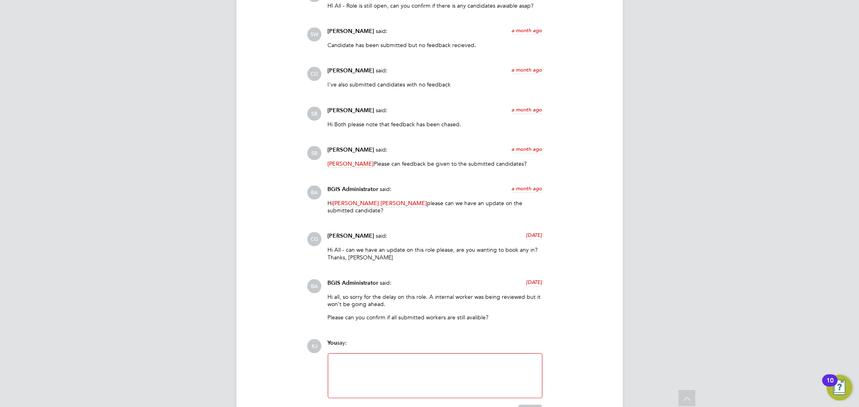
scroll to position [1565, 0]
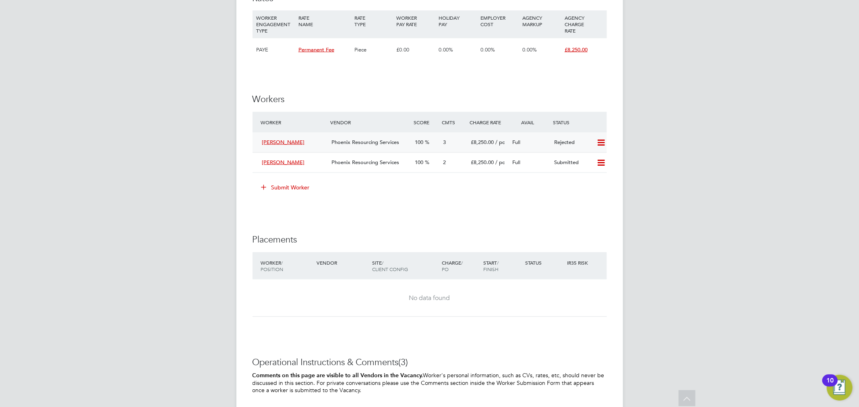
click at [454, 141] on div "3" at bounding box center [454, 142] width 28 height 13
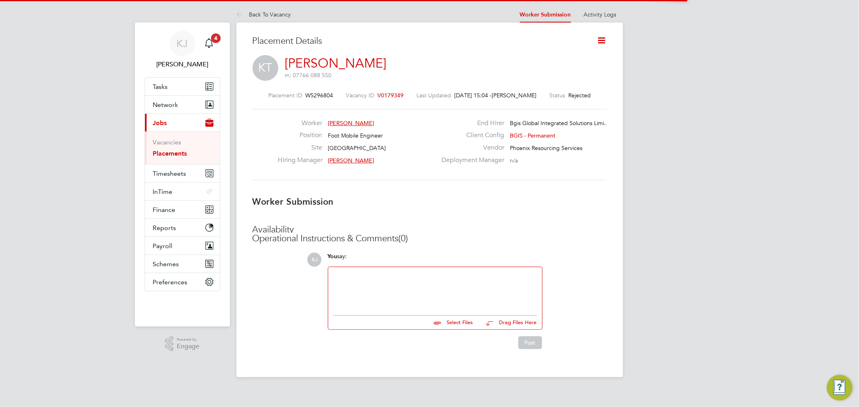
scroll to position [4, 4]
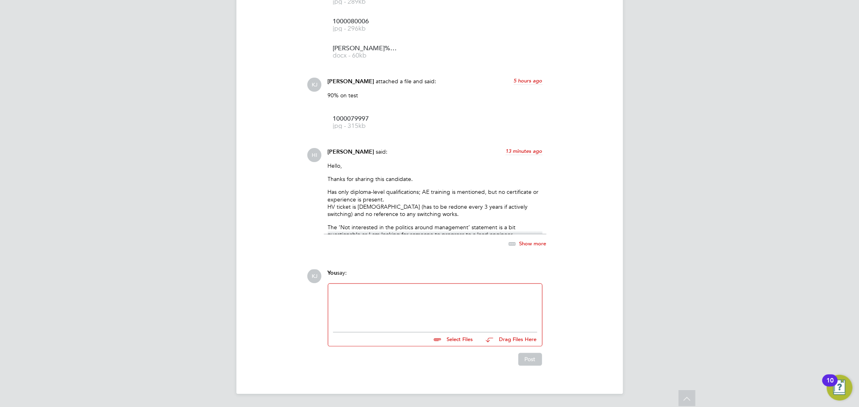
click at [529, 244] on span "Show more" at bounding box center [532, 244] width 27 height 7
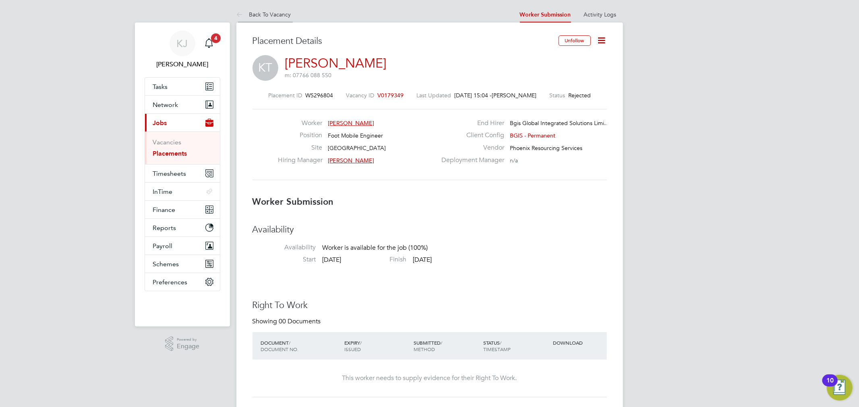
click at [248, 17] on link "Back To Vacancy" at bounding box center [263, 14] width 55 height 7
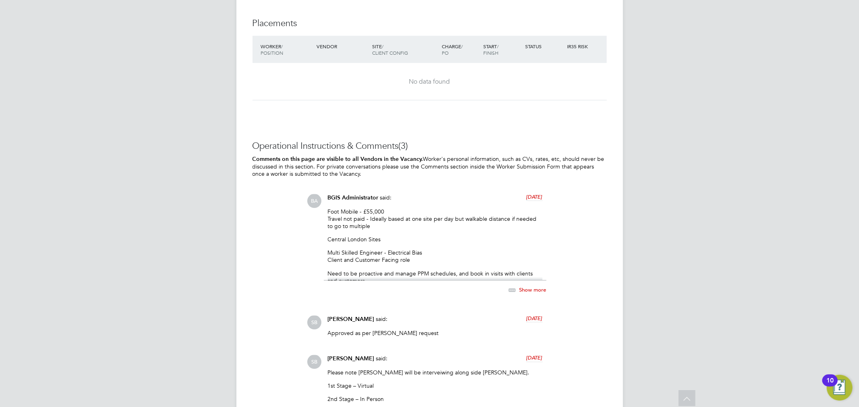
click at [531, 287] on div "Show more" at bounding box center [518, 291] width 55 height 10
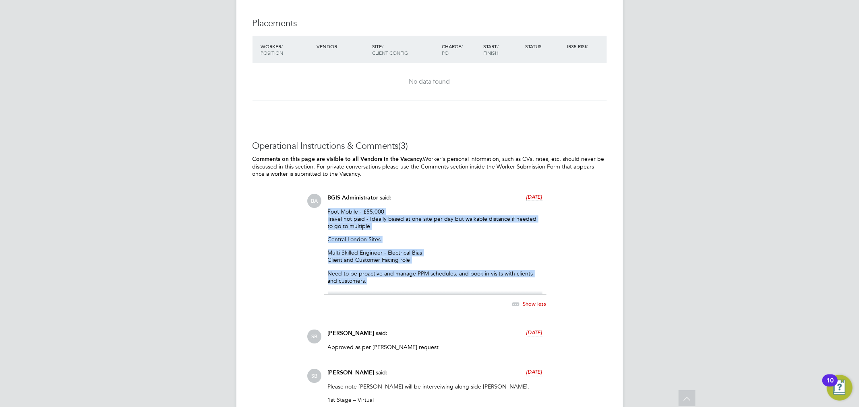
drag, startPoint x: 330, startPoint y: 211, endPoint x: 445, endPoint y: 279, distance: 133.8
click at [445, 279] on div "Foot Mobile - £55,000 Travel not paid - Ideally based at one site per day but w…" at bounding box center [435, 252] width 215 height 87
copy div "Foot Mobile - £55,000 Travel not paid - Ideally based at one site per day but w…"
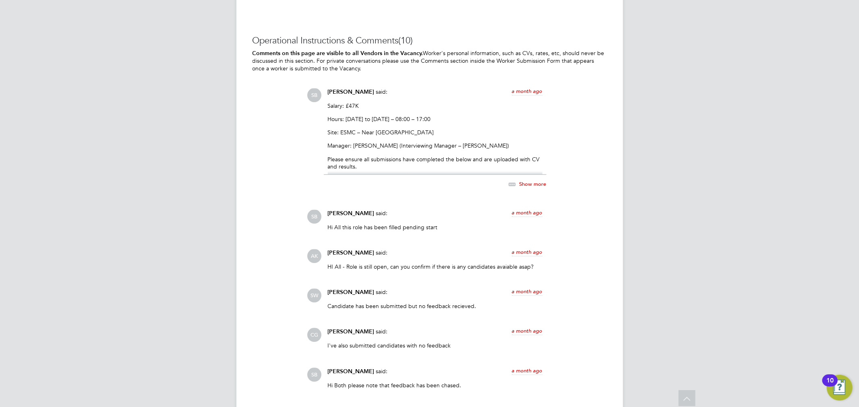
scroll to position [1243, 0]
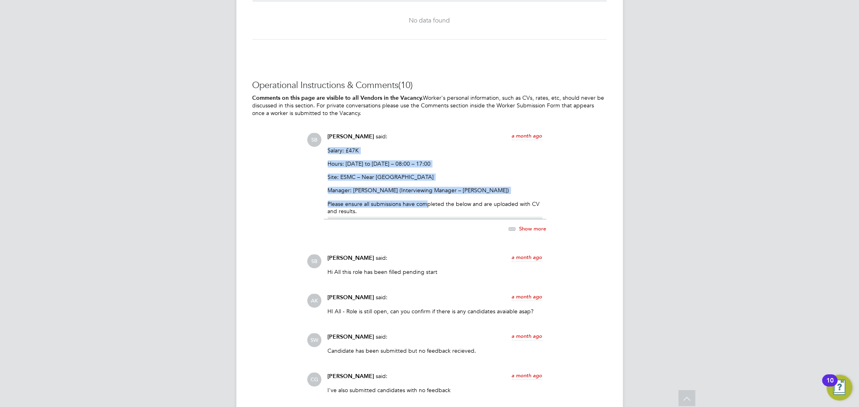
drag, startPoint x: 325, startPoint y: 148, endPoint x: 453, endPoint y: 211, distance: 142.8
click at [425, 200] on div "[PERSON_NAME] said: a month ago Salary: £47K Hours: [DATE] to [DATE] – 08:00 – …" at bounding box center [435, 188] width 223 height 110
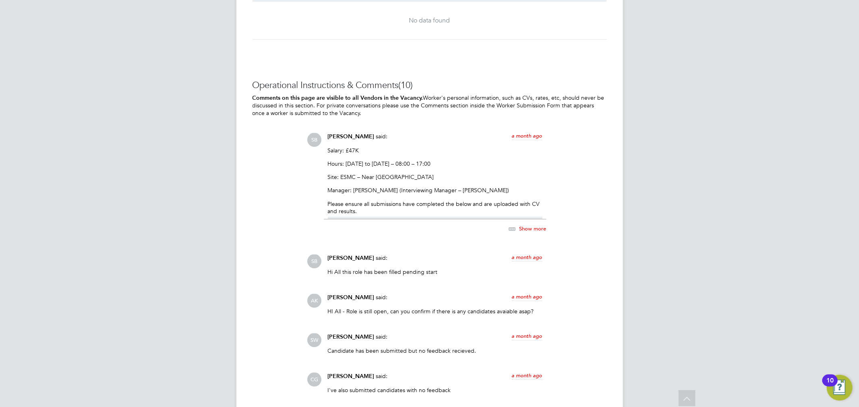
click at [548, 231] on div "SB [PERSON_NAME] said: a month ago Salary: £47K Hours: [DATE] to [DATE] – 08:00…" at bounding box center [457, 188] width 300 height 110
click at [538, 230] on span "Show more" at bounding box center [532, 228] width 27 height 7
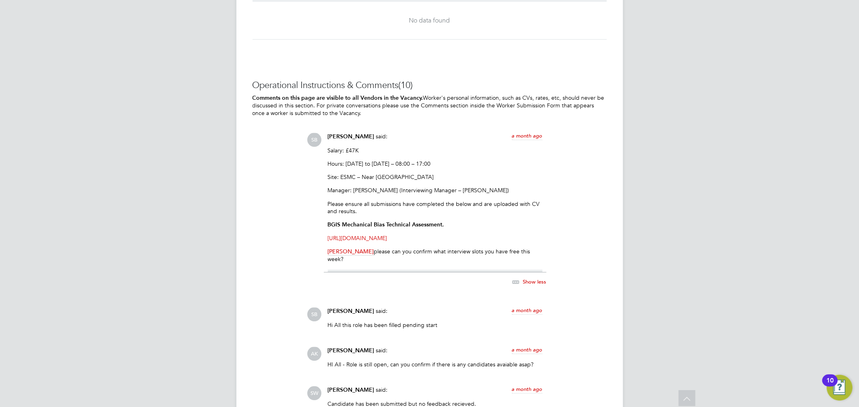
drag, startPoint x: 471, startPoint y: 235, endPoint x: 308, endPoint y: 146, distance: 185.9
click at [308, 146] on div "SB [PERSON_NAME] said: a month ago Salary: £47K Hours: [DATE] to [DATE] – 08:00…" at bounding box center [457, 214] width 300 height 163
copy div "SB [PERSON_NAME] said: a month ago Salary: £47K Hours: [DATE] to [DATE] – 08:00…"
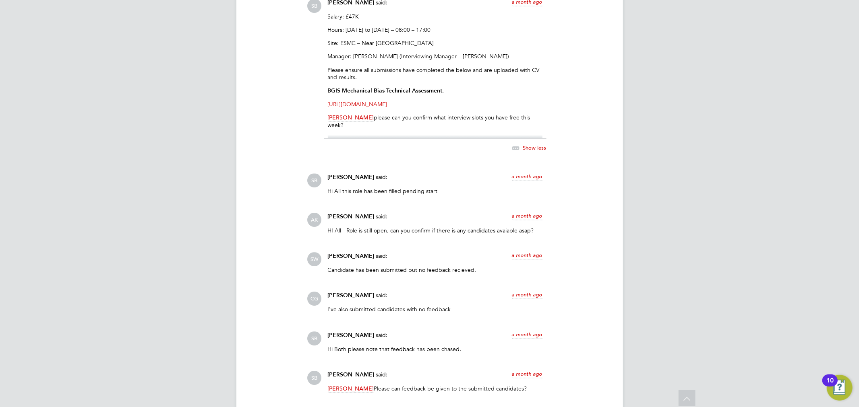
scroll to position [1654, 0]
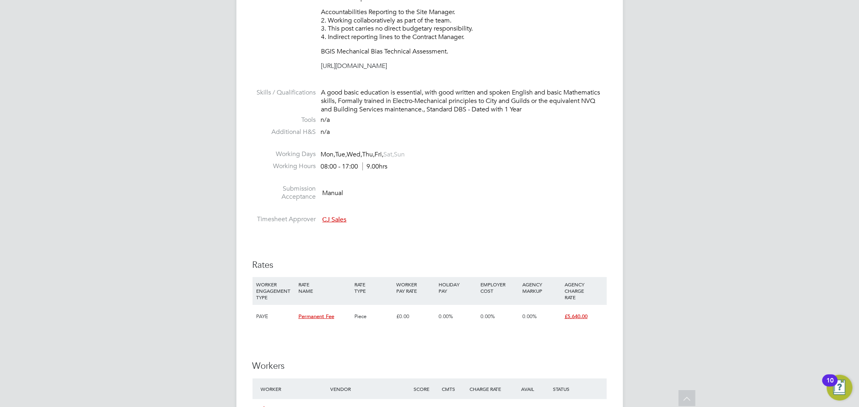
scroll to position [894, 0]
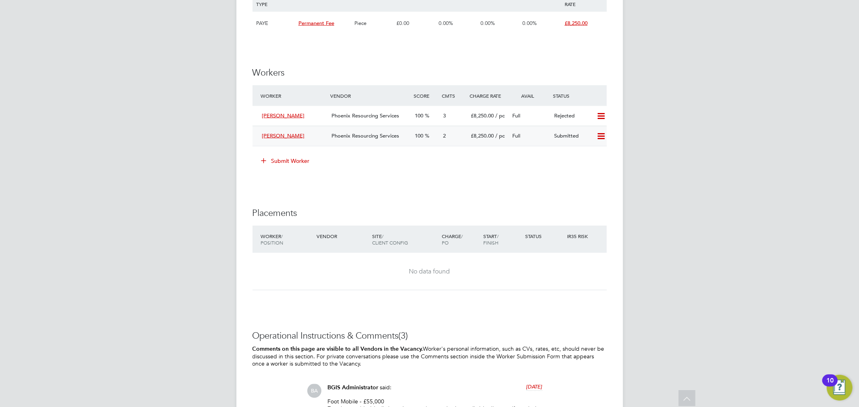
click at [438, 141] on div "100" at bounding box center [426, 136] width 28 height 13
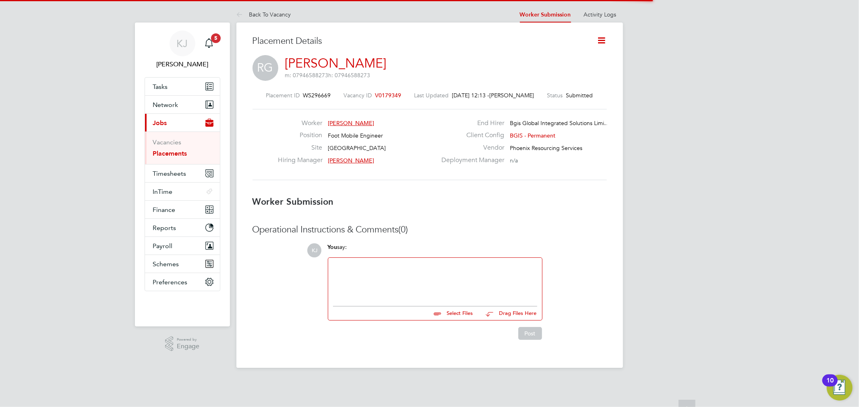
scroll to position [4, 4]
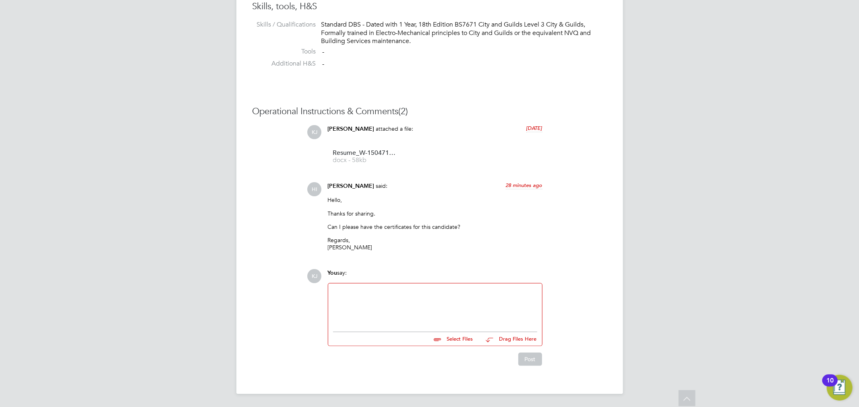
click at [373, 302] on div at bounding box center [435, 306] width 204 height 35
drag, startPoint x: 511, startPoint y: 293, endPoint x: 564, endPoint y: 301, distance: 53.4
click at [564, 301] on div "KJ You say: Thanks Hamza, i will attach certs tomorrow morning just waiting for…" at bounding box center [457, 317] width 300 height 97
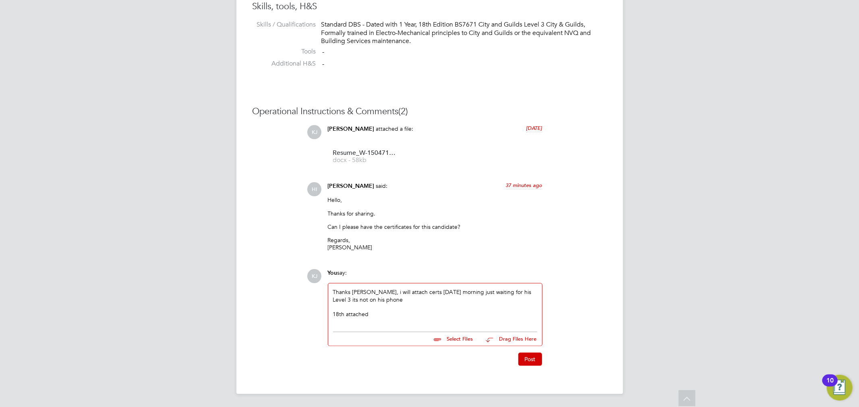
click at [438, 324] on div "Thanks Hamza, i will attach certs tomorrow morning just waiting for his Level 3…" at bounding box center [435, 306] width 214 height 44
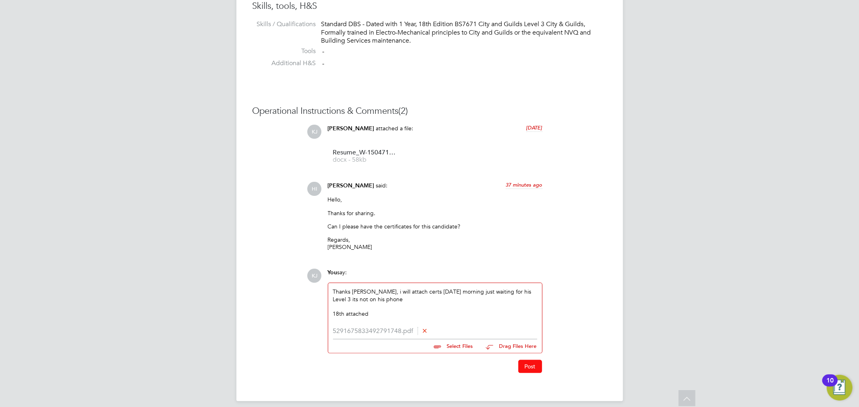
click at [532, 369] on button "Post" at bounding box center [530, 366] width 24 height 13
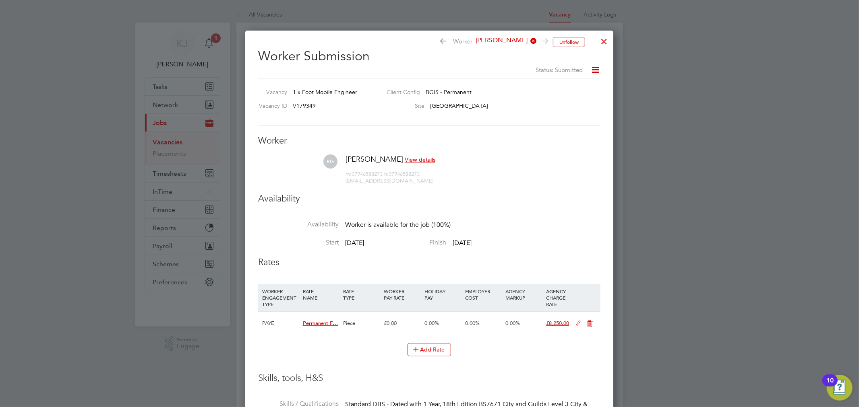
click at [603, 45] on div at bounding box center [604, 39] width 14 height 14
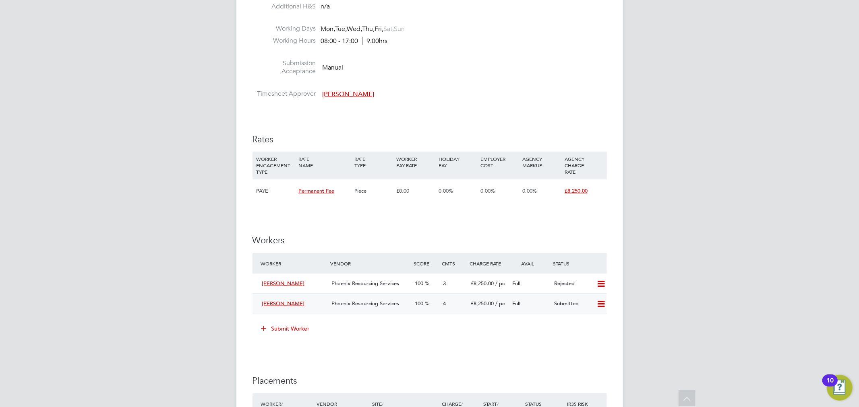
click at [307, 304] on div "[PERSON_NAME]" at bounding box center [294, 304] width 70 height 13
